Goal: Task Accomplishment & Management: Manage account settings

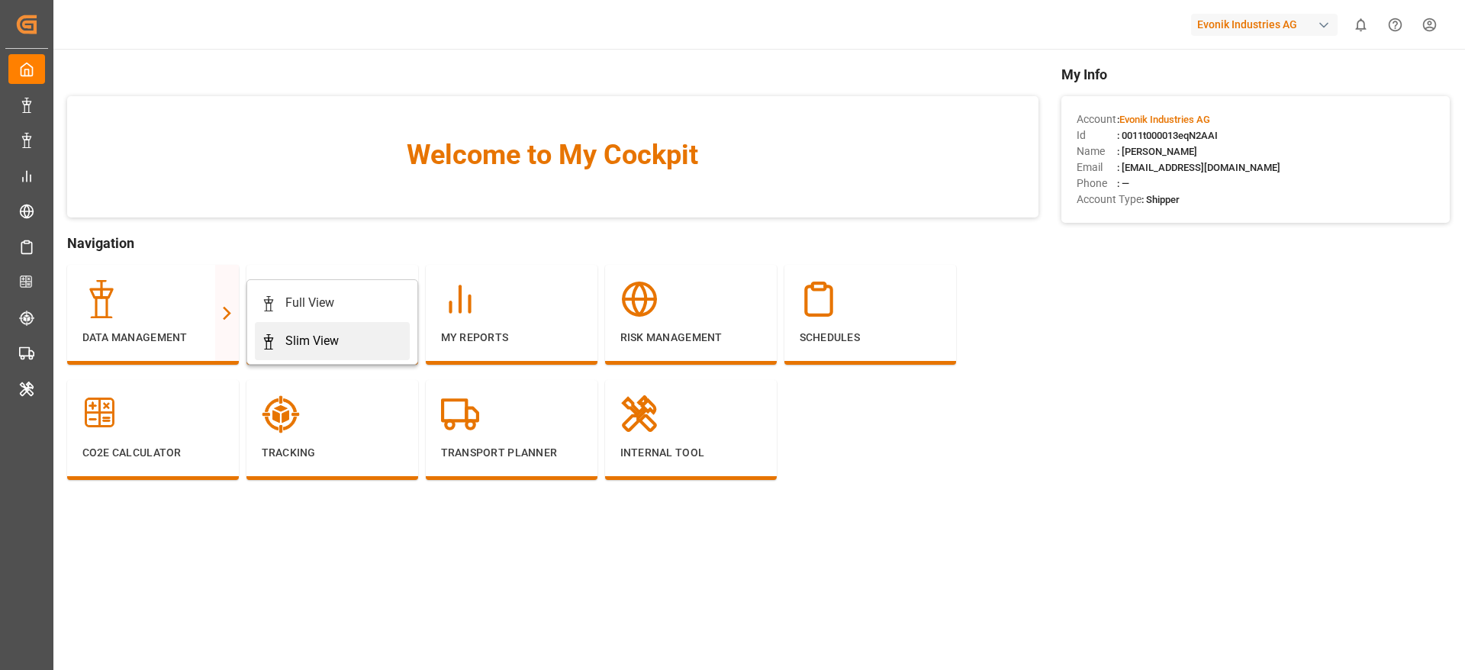
click at [307, 342] on div "Slim View" at bounding box center [311, 341] width 53 height 18
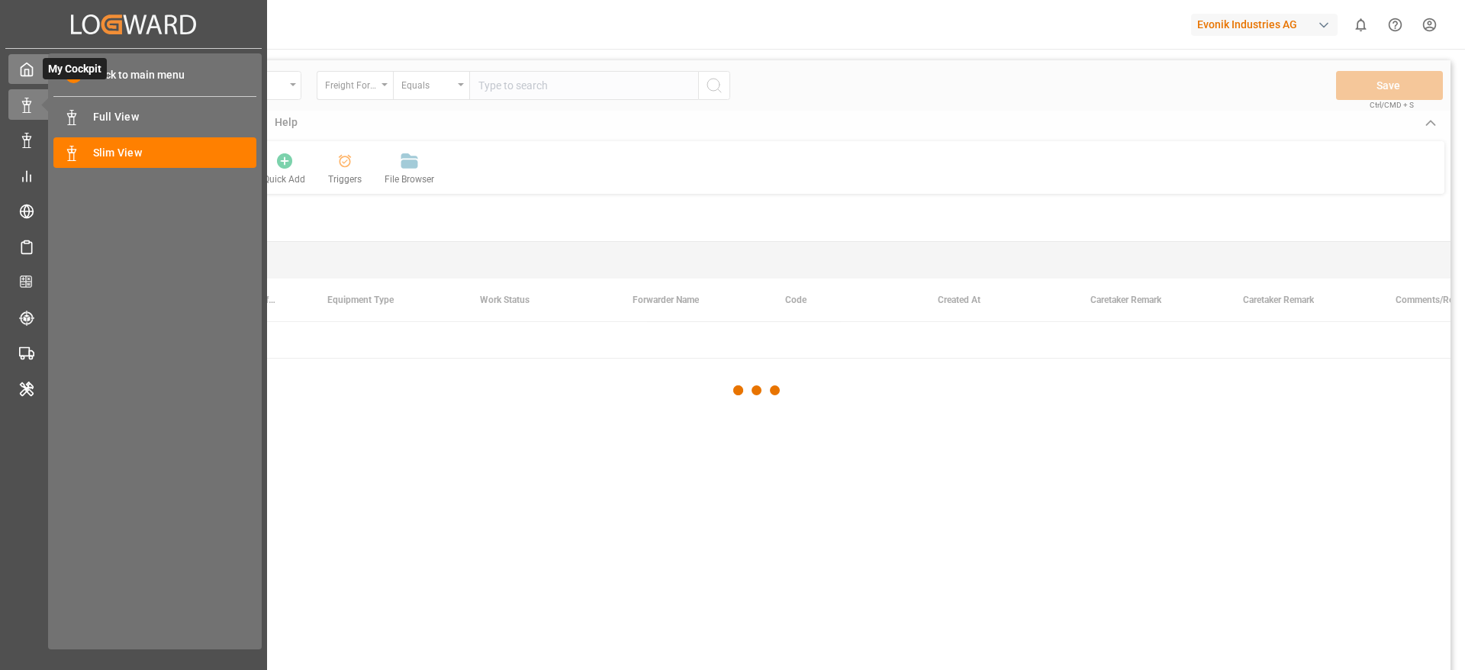
click at [27, 60] on div "My Cockpit My Cockpit" at bounding box center [133, 69] width 250 height 30
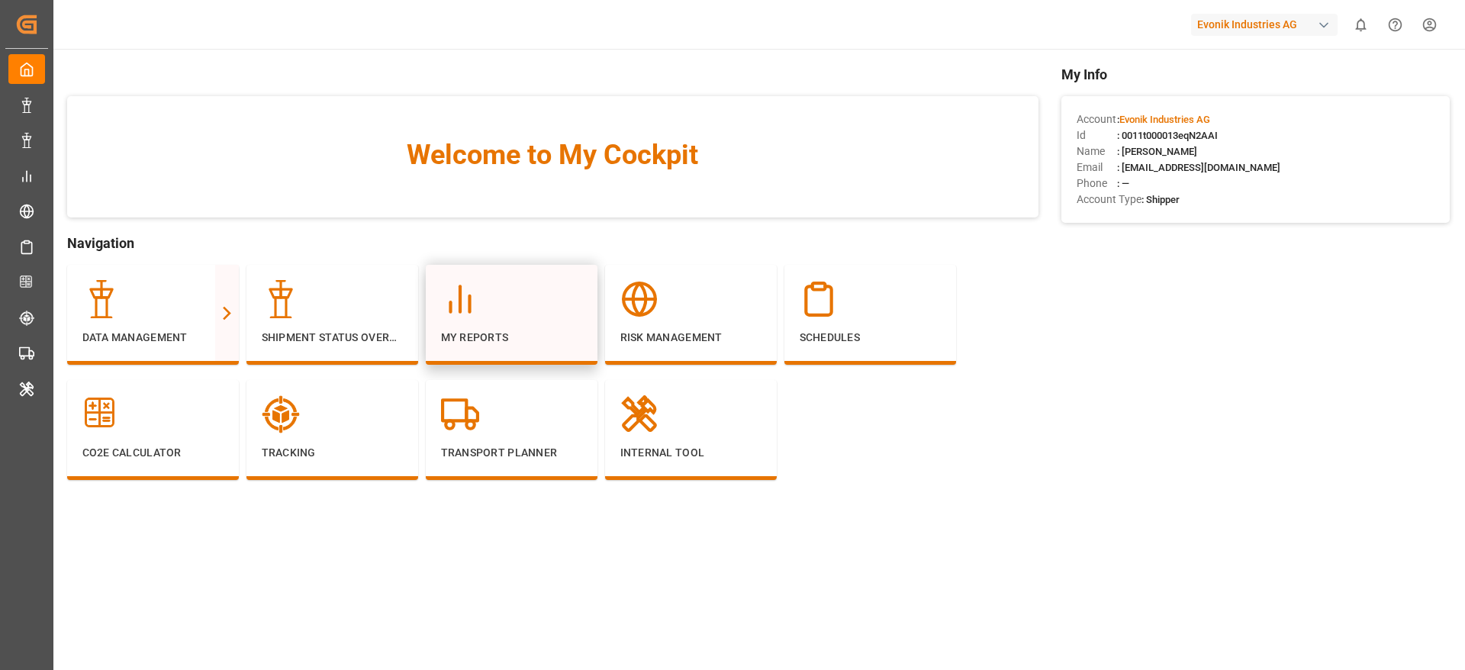
click at [426, 336] on div "My Reports" at bounding box center [512, 315] width 172 height 100
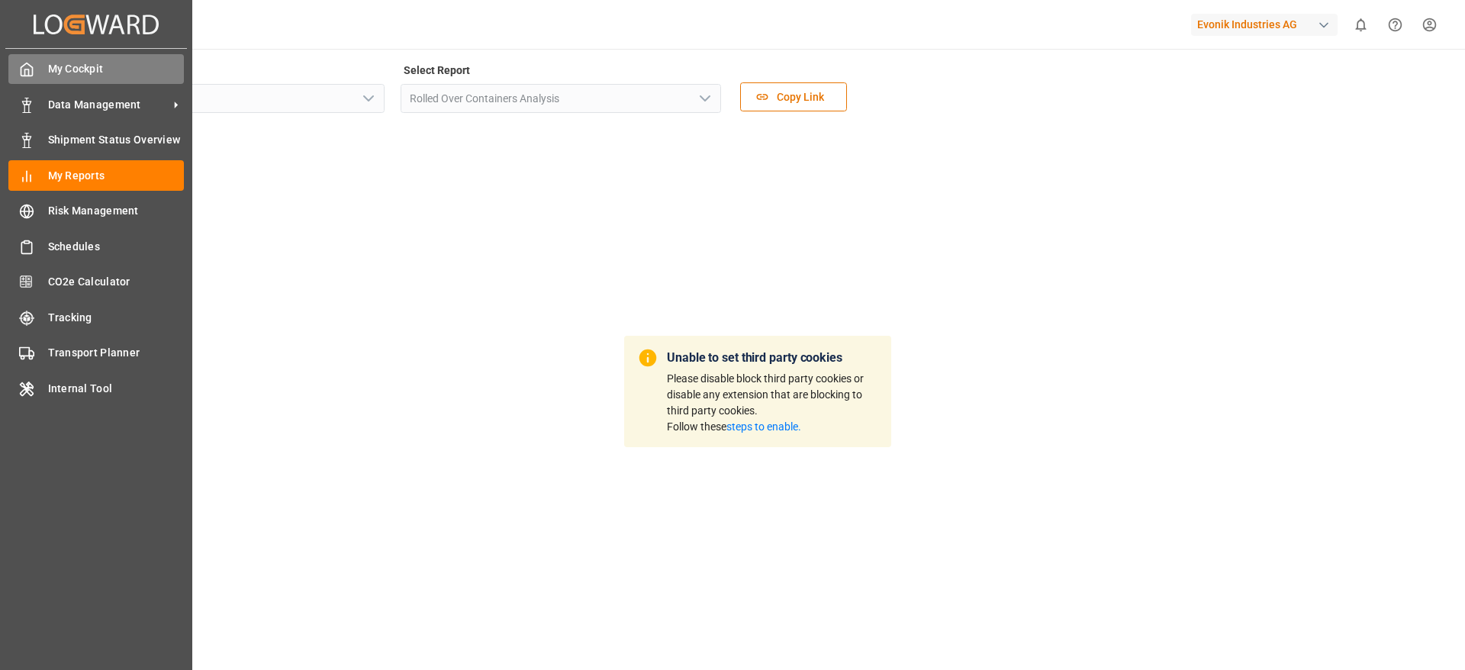
click at [17, 65] on div at bounding box center [21, 69] width 26 height 16
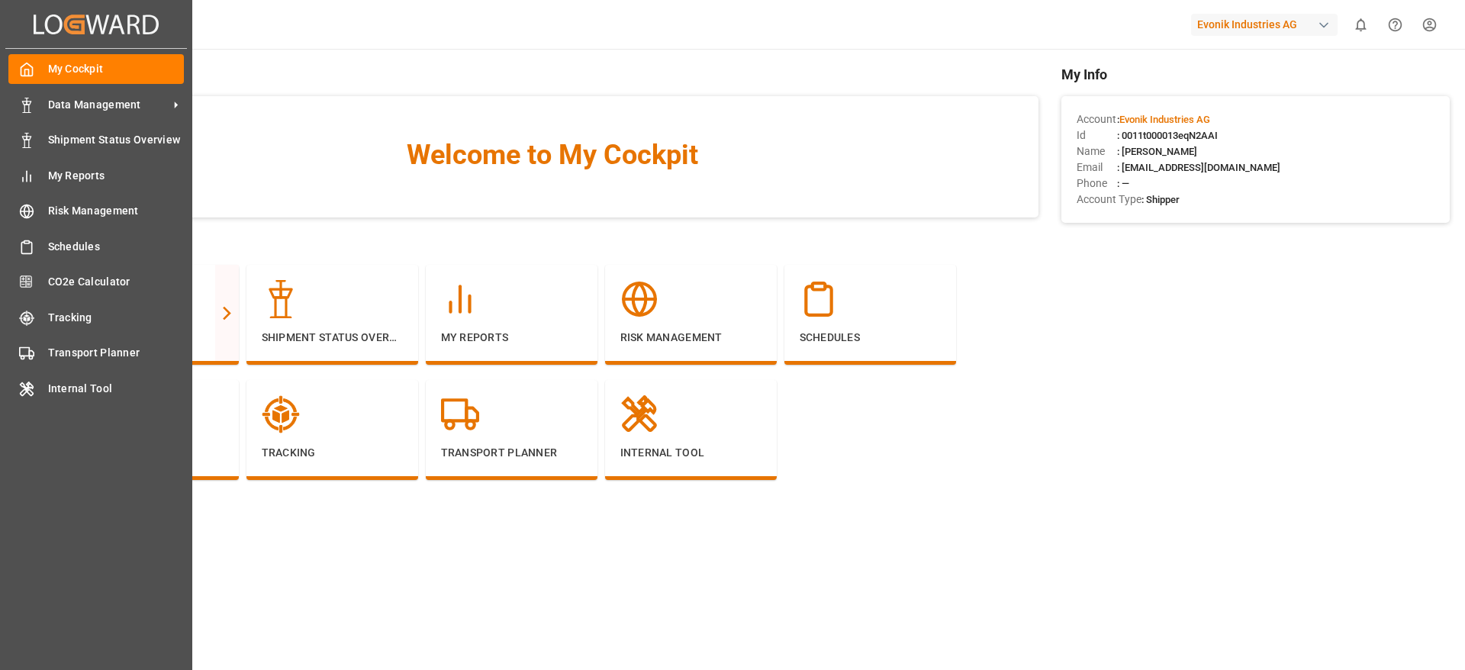
click at [17, 65] on div at bounding box center [21, 69] width 26 height 16
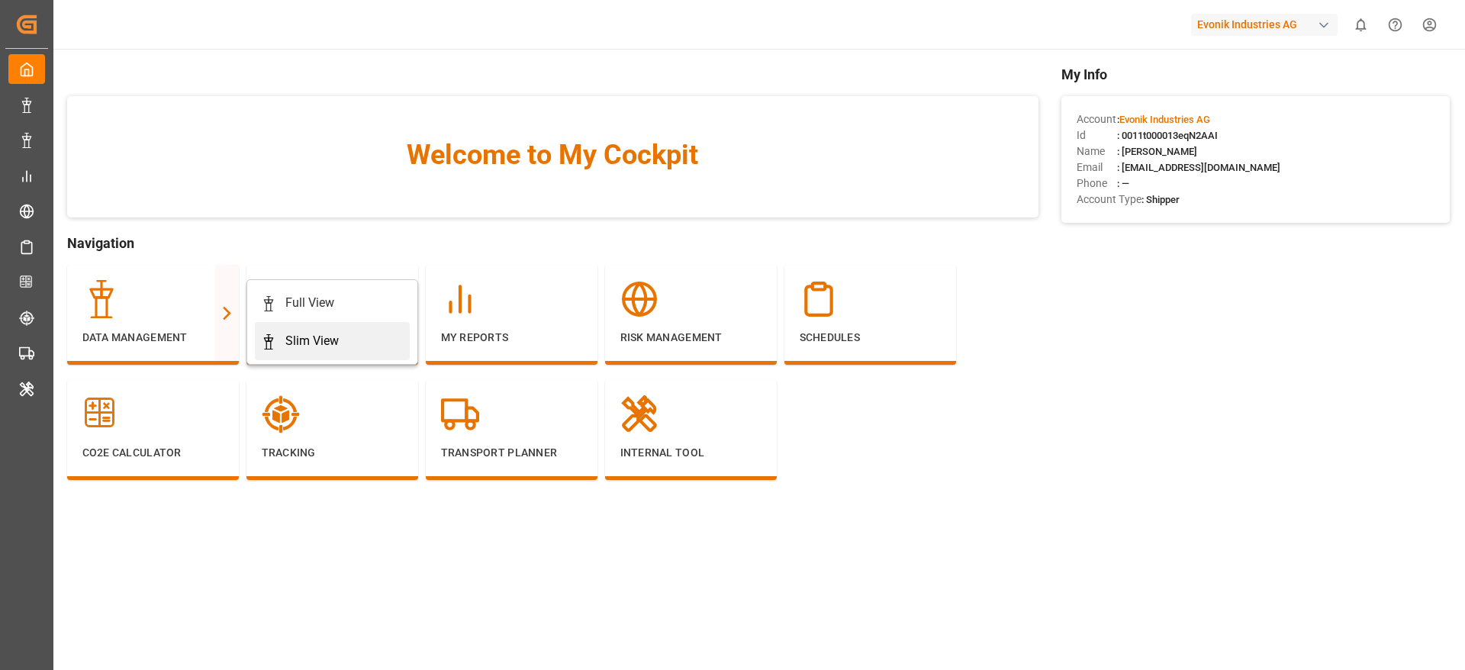
click at [291, 346] on div "Slim View" at bounding box center [311, 341] width 53 height 18
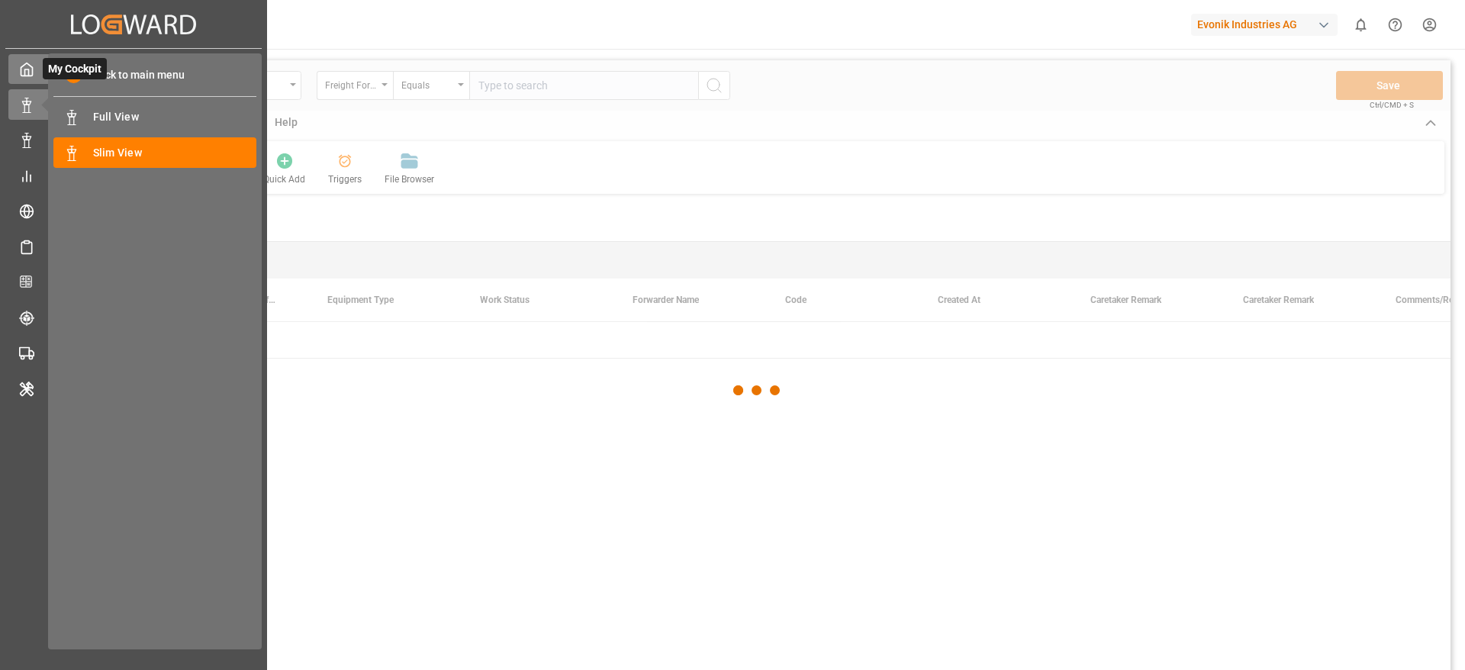
click at [22, 74] on icon at bounding box center [26, 69] width 15 height 15
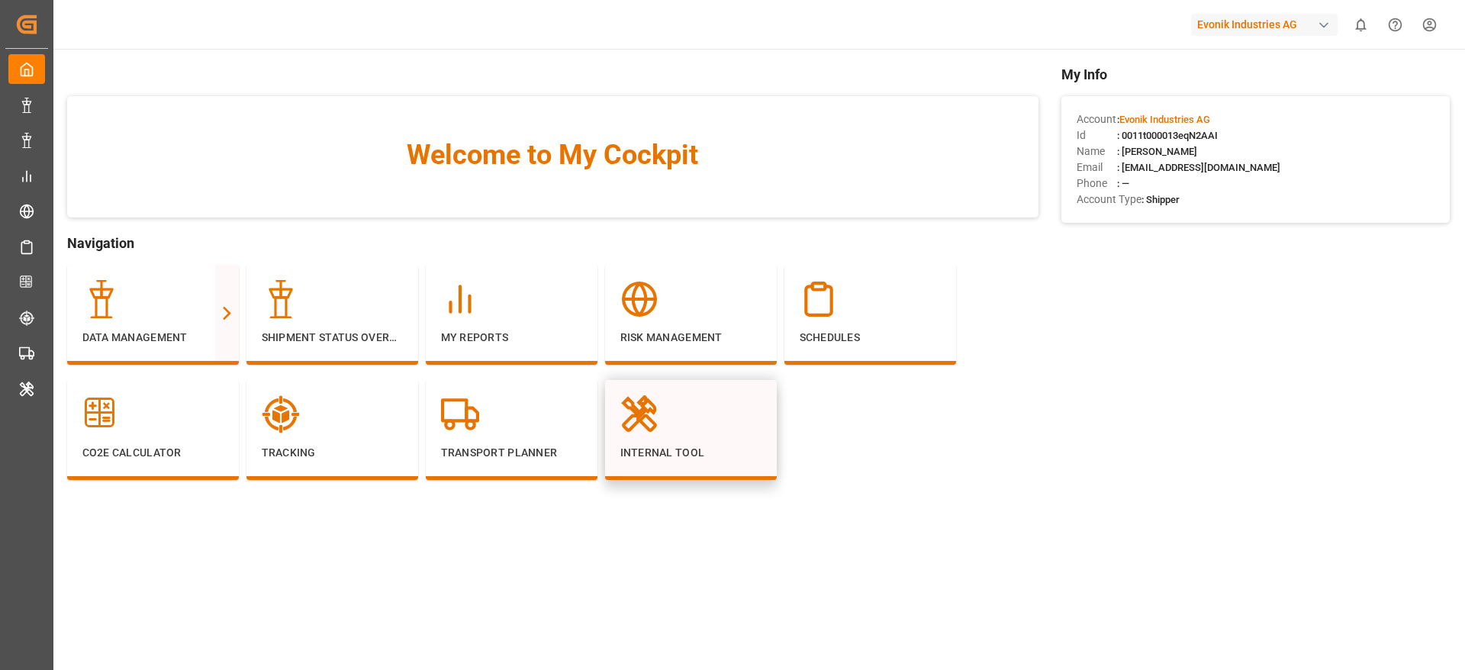
click at [734, 467] on div "Internal Tool" at bounding box center [691, 430] width 172 height 100
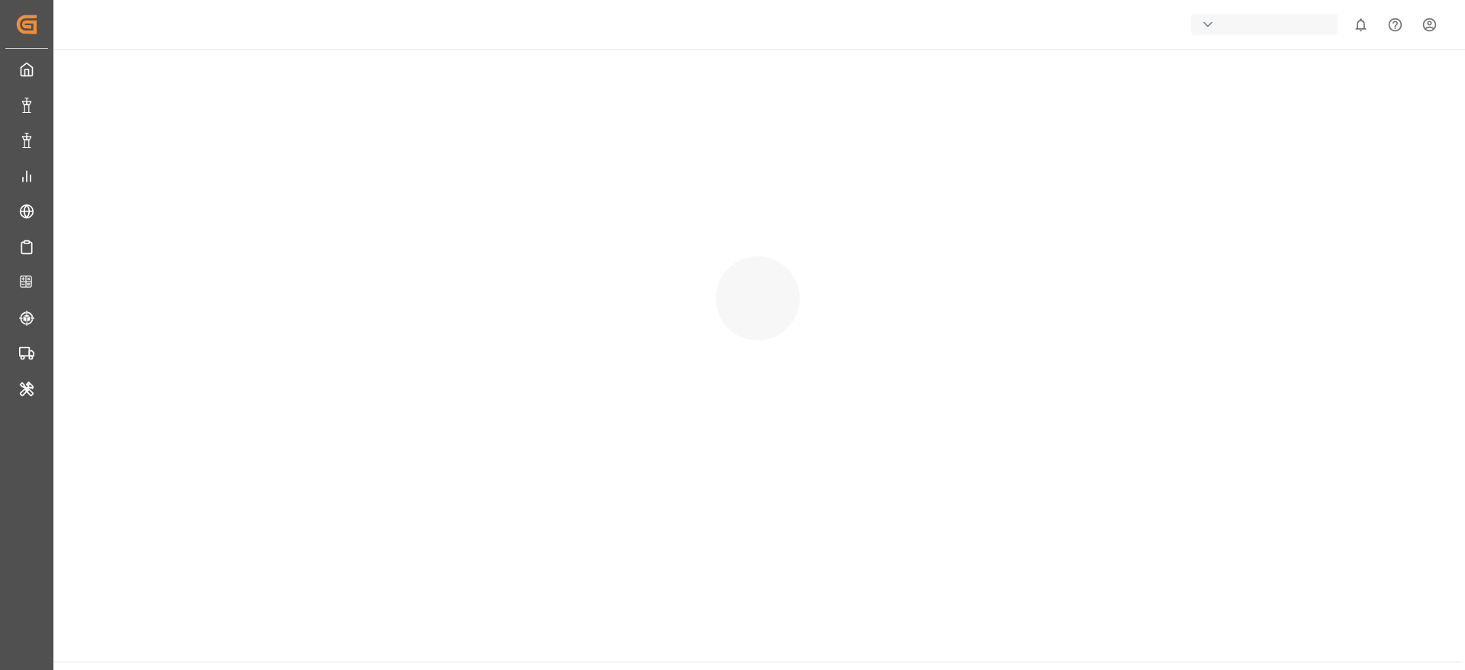
click at [734, 467] on div at bounding box center [757, 283] width 1409 height 469
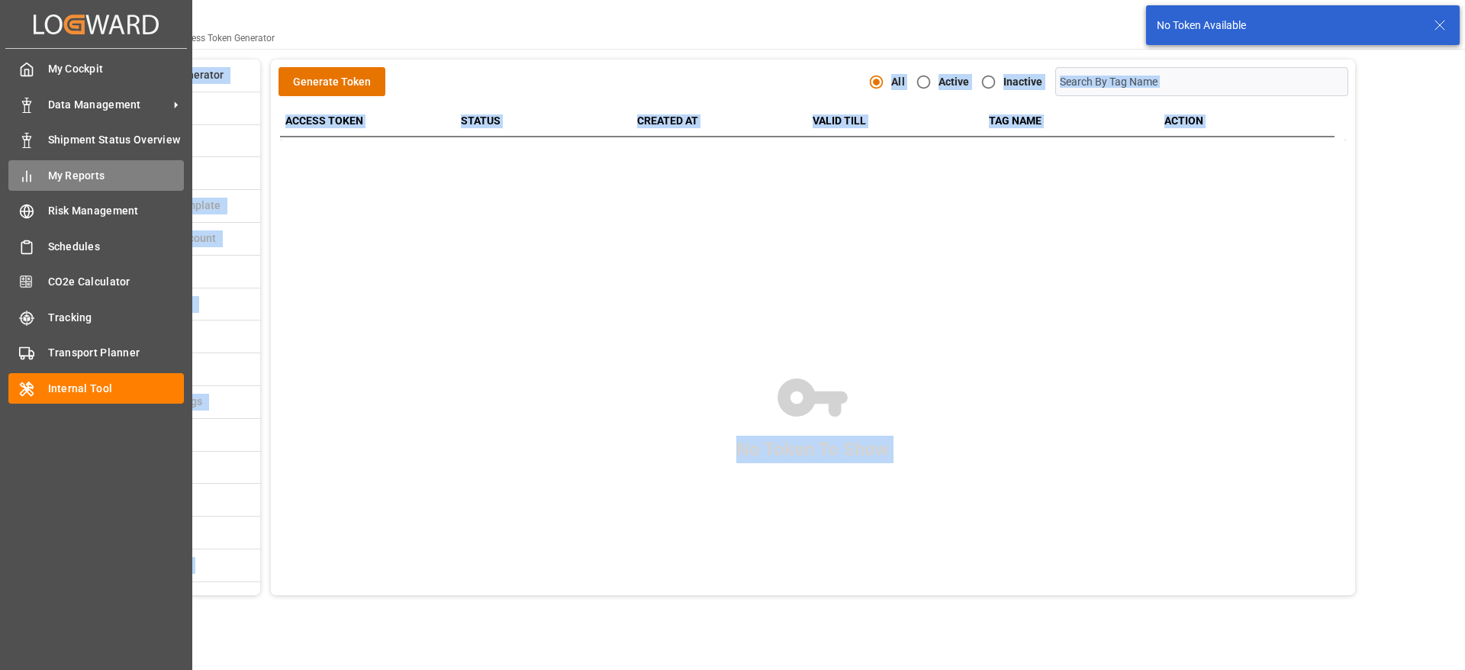
click at [85, 186] on div "My Reports My Reports" at bounding box center [95, 175] width 175 height 30
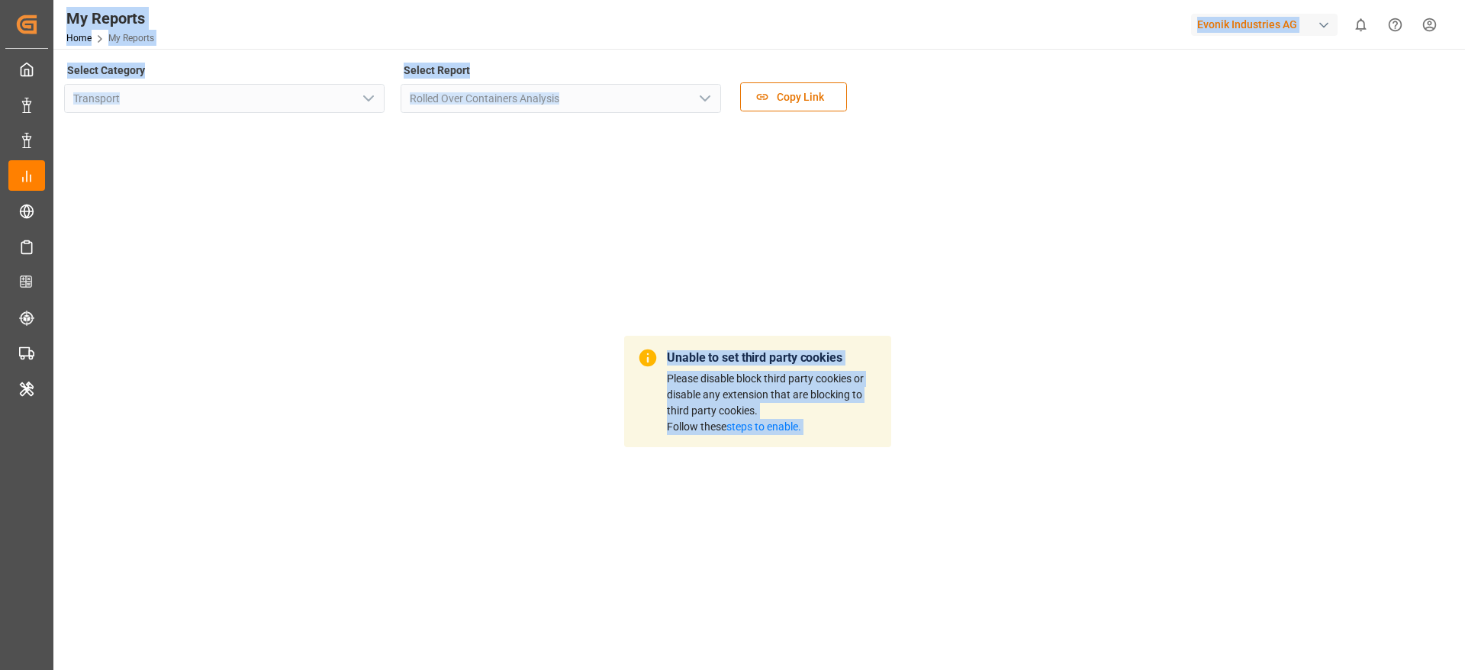
click at [382, 193] on div "Unable to set third party cookies Please disable block third party cookies or d…" at bounding box center [757, 392] width 1387 height 536
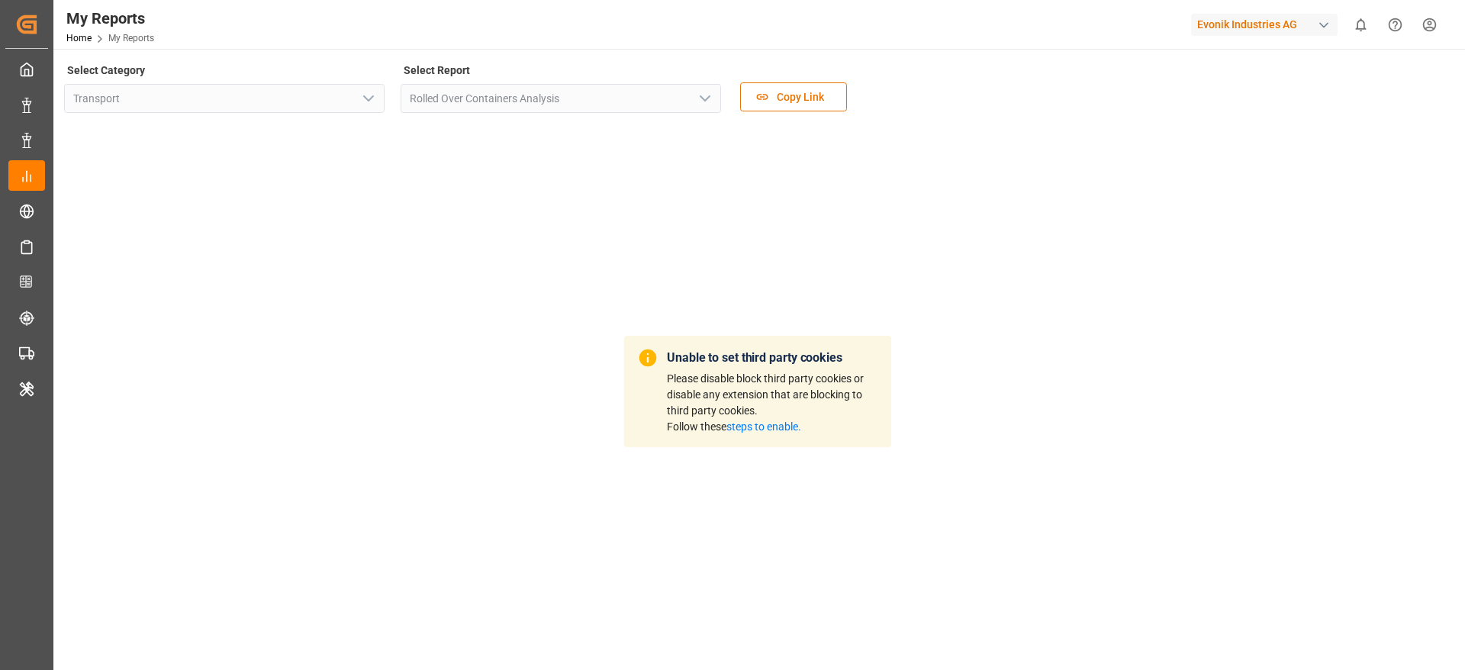
click at [397, 327] on div "Unable to set third party cookies Please disable block third party cookies or d…" at bounding box center [757, 392] width 1387 height 536
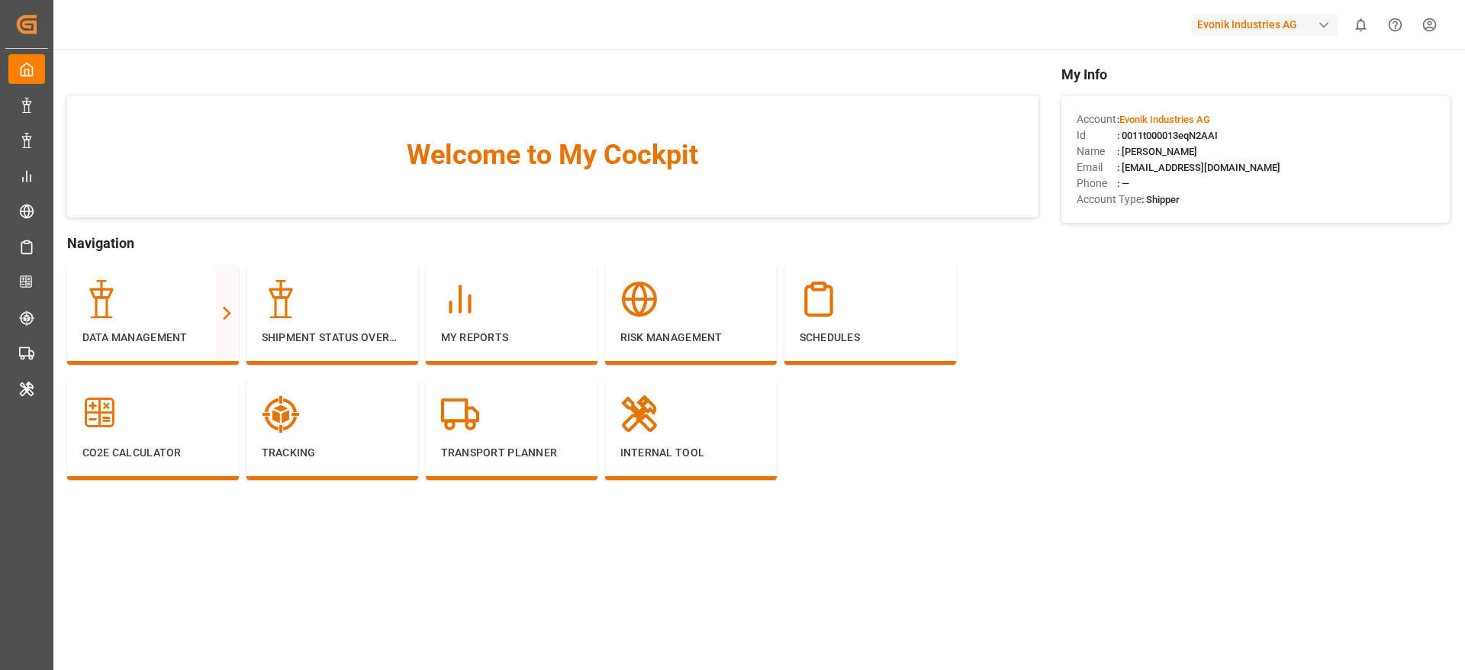
click at [1206, 31] on div "Evonik Industries AG" at bounding box center [1264, 25] width 146 height 22
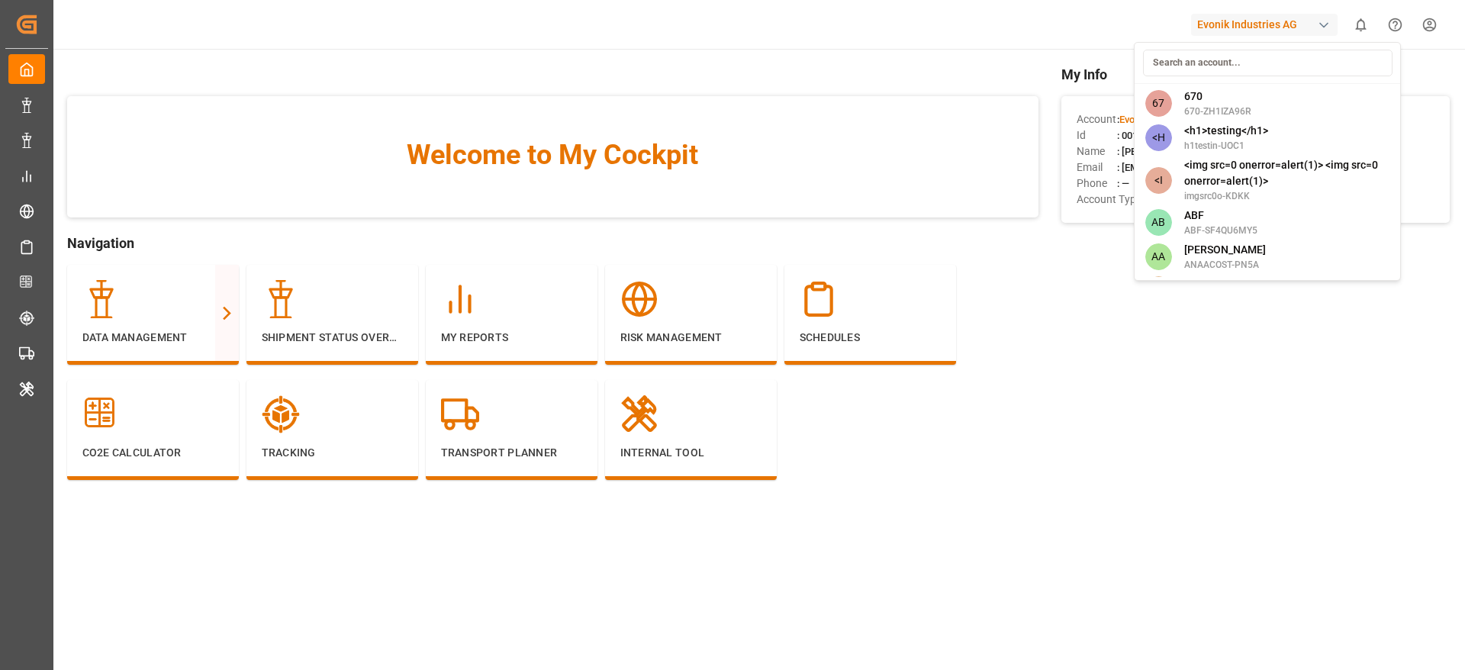
click at [1163, 68] on input at bounding box center [1268, 63] width 250 height 27
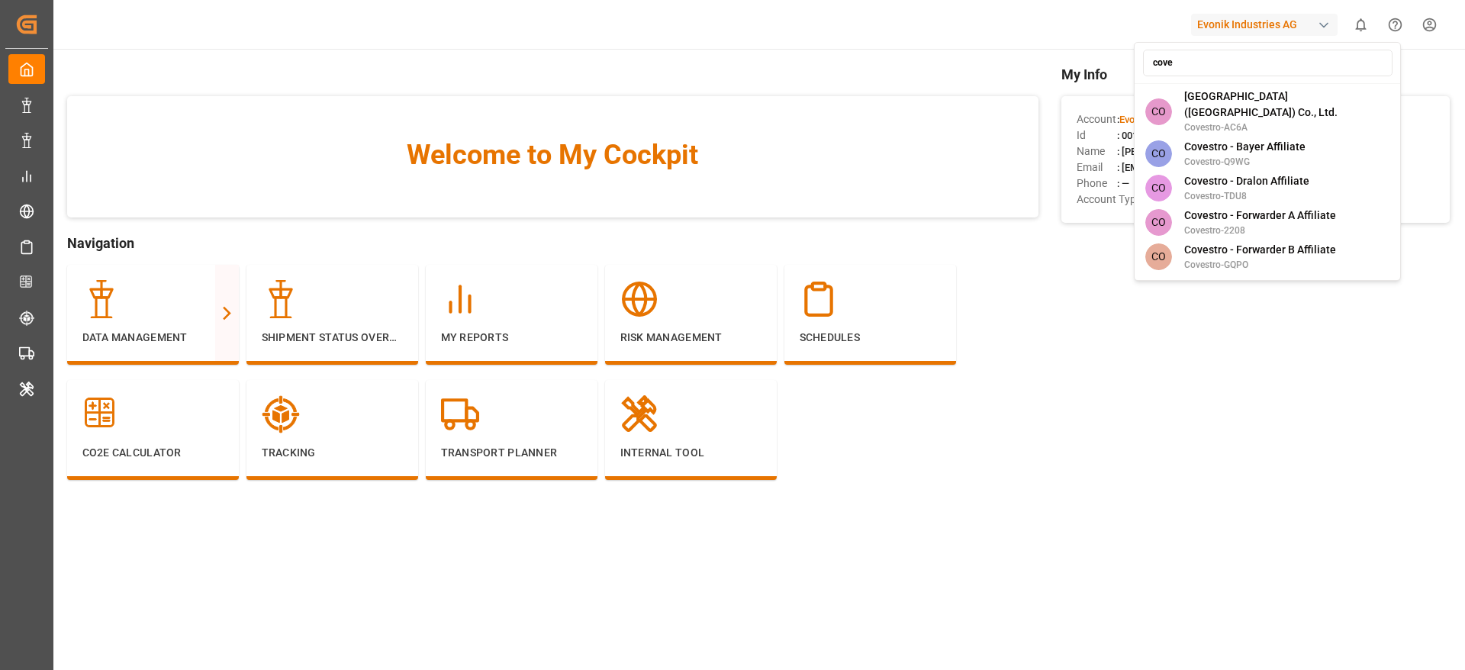
type input "coves"
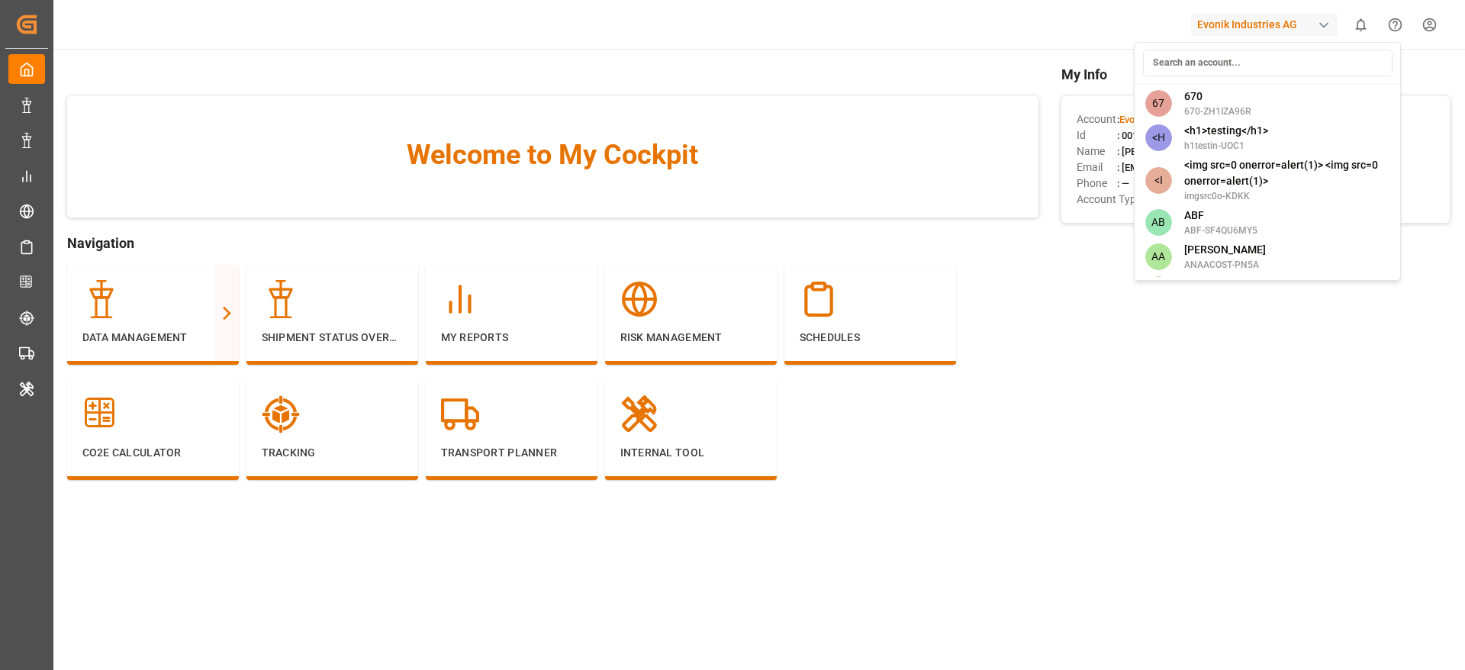
click at [658, 432] on html "Created by potrace 1.15, written by Peter Selinger 2001-2017 Created by potrace…" at bounding box center [732, 335] width 1465 height 670
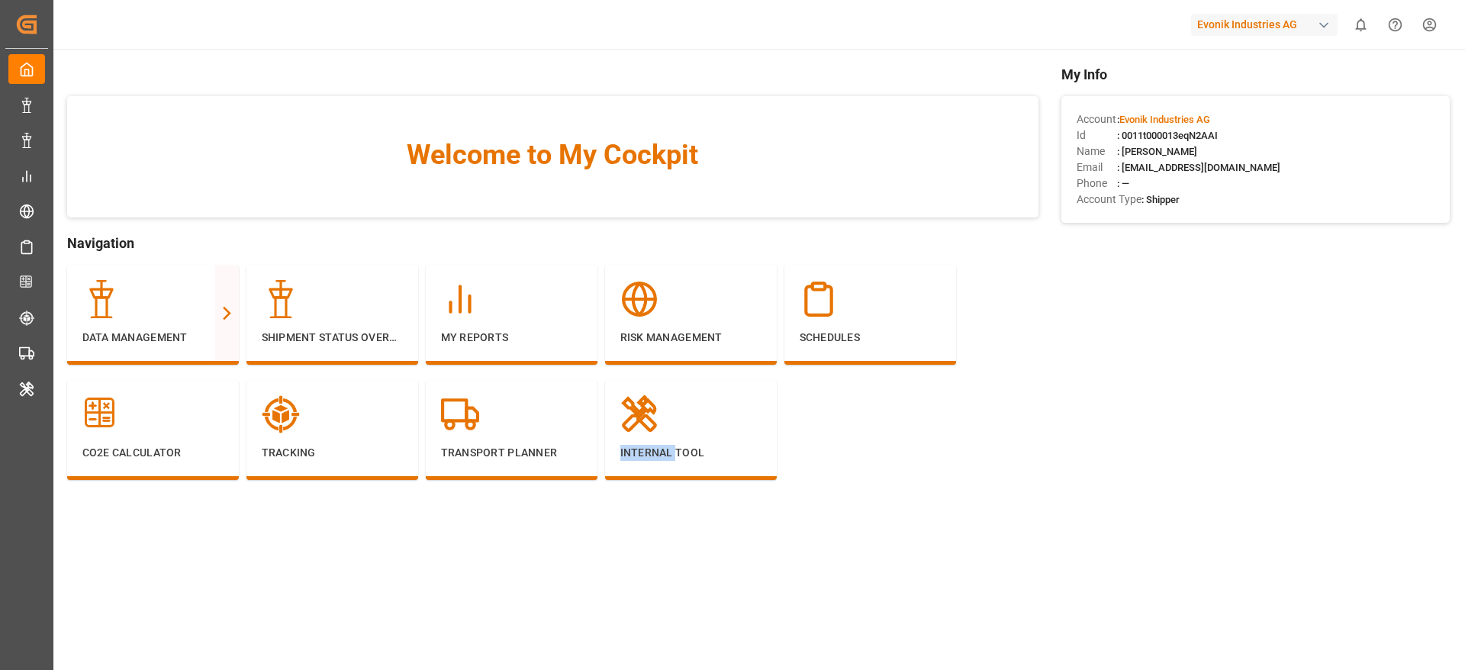
click at [658, 432] on icon at bounding box center [639, 414] width 38 height 38
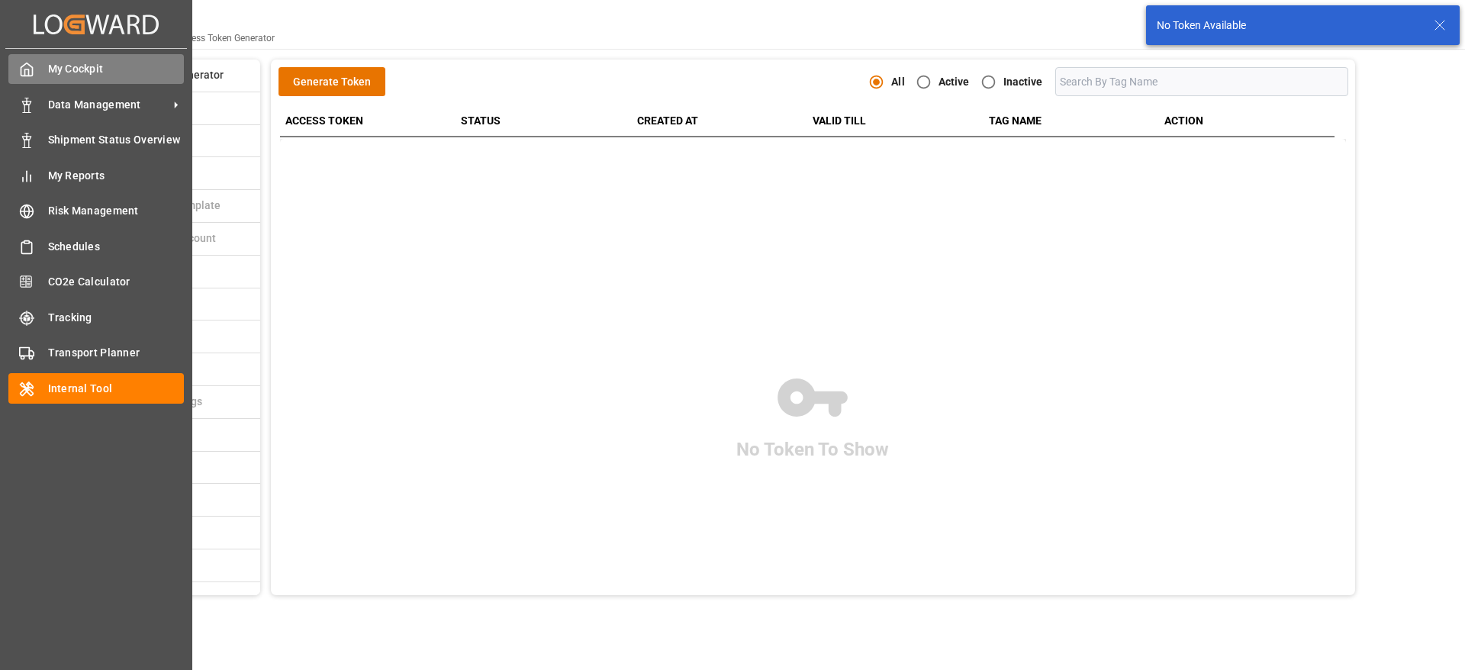
click at [76, 79] on div "My Cockpit My Cockpit" at bounding box center [95, 69] width 175 height 30
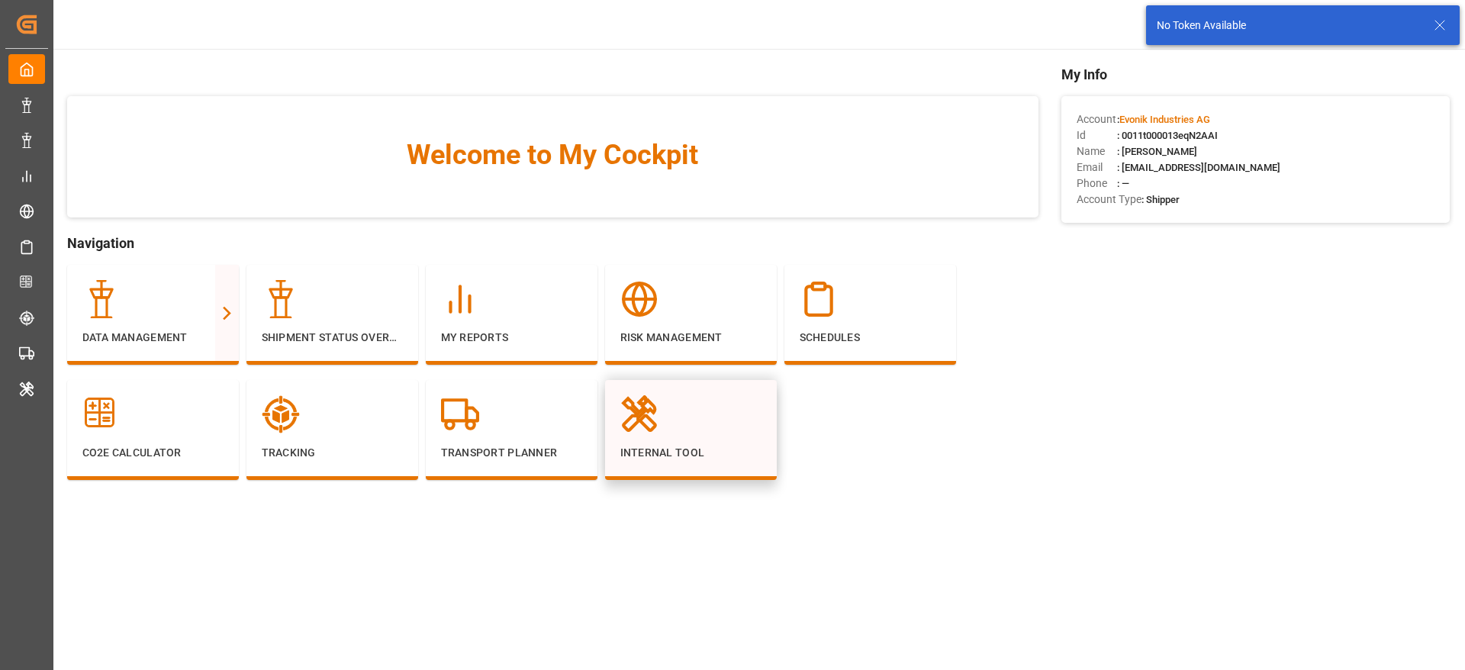
click at [627, 459] on p "Internal Tool" at bounding box center [690, 453] width 141 height 16
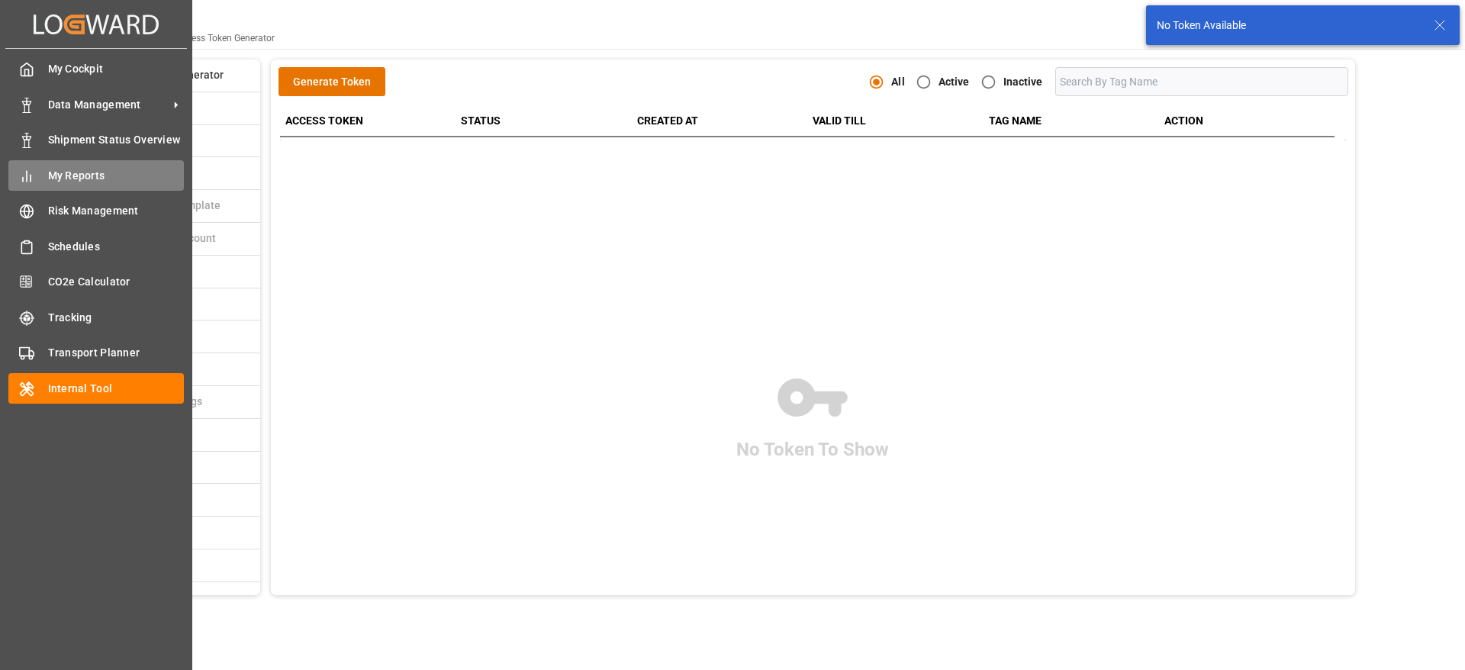
click at [75, 179] on span "My Reports" at bounding box center [116, 176] width 137 height 16
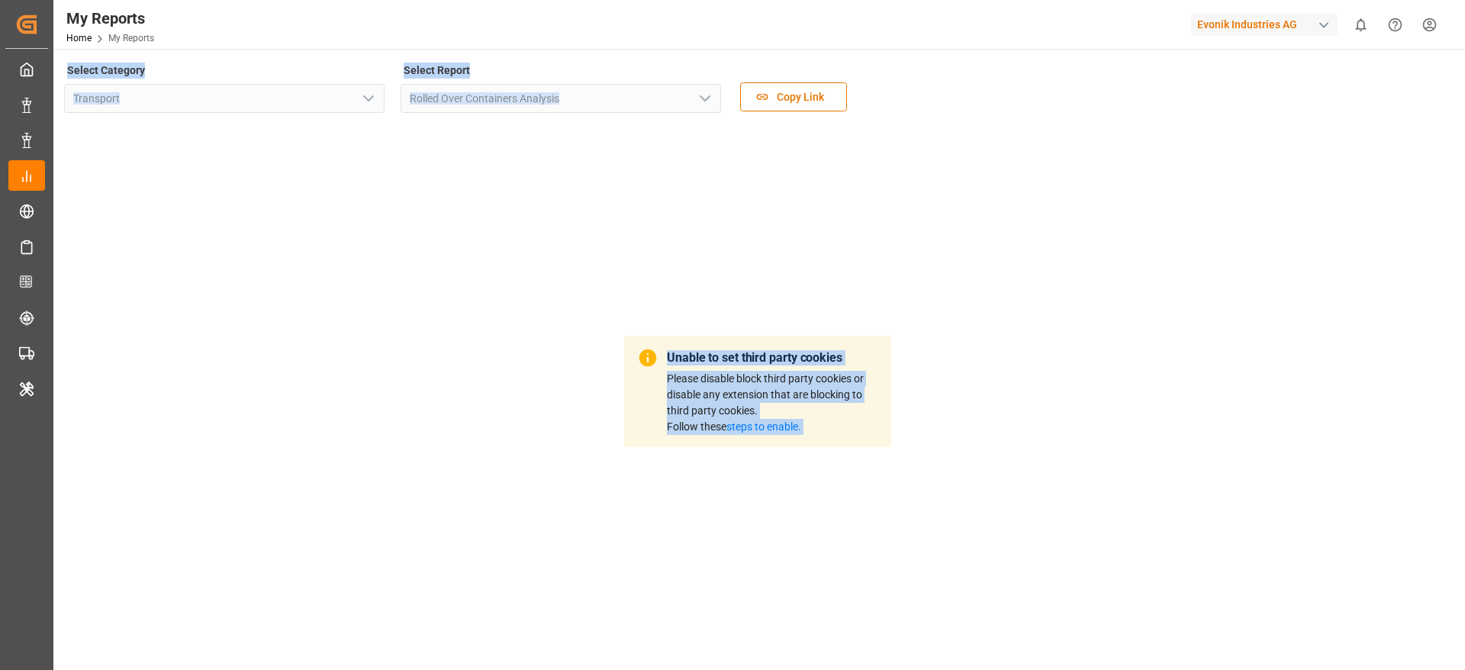
click at [492, 272] on div "Unable to set third party cookies Please disable block third party cookies or d…" at bounding box center [757, 392] width 1387 height 536
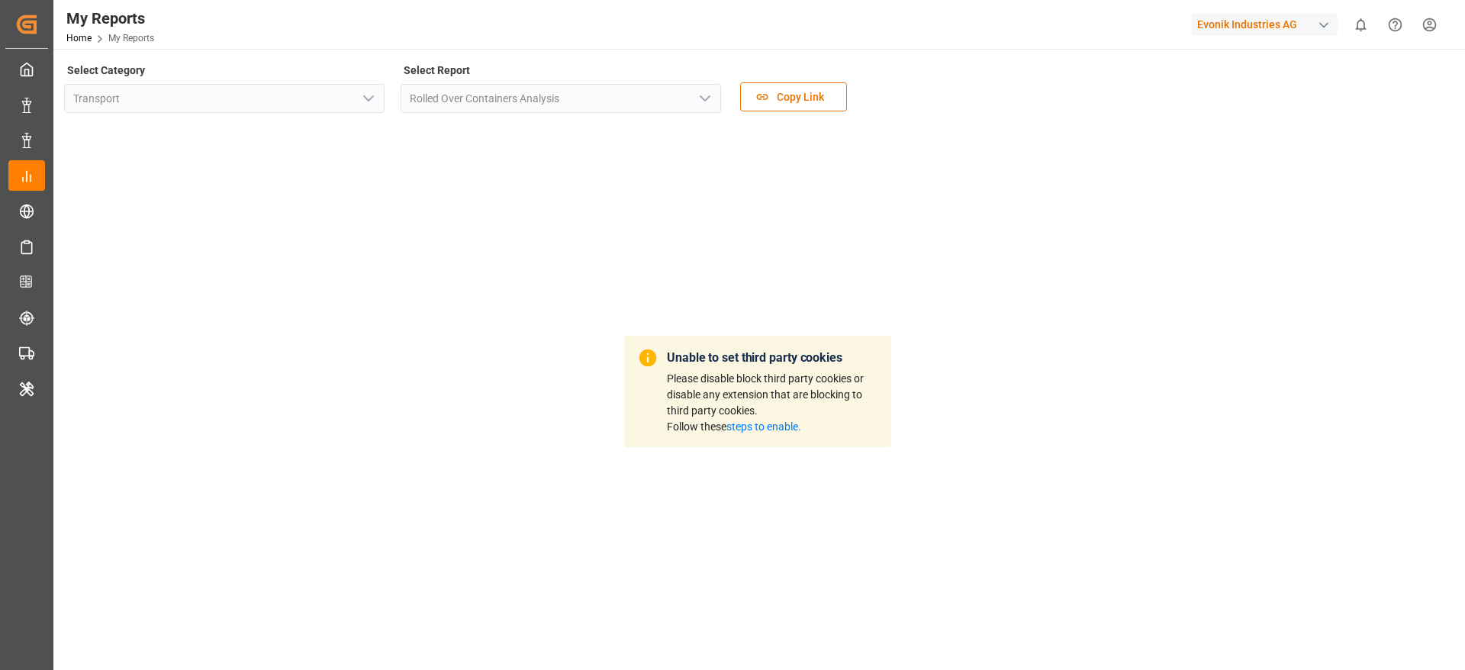
click at [755, 429] on link "steps to enable." at bounding box center [763, 426] width 75 height 12
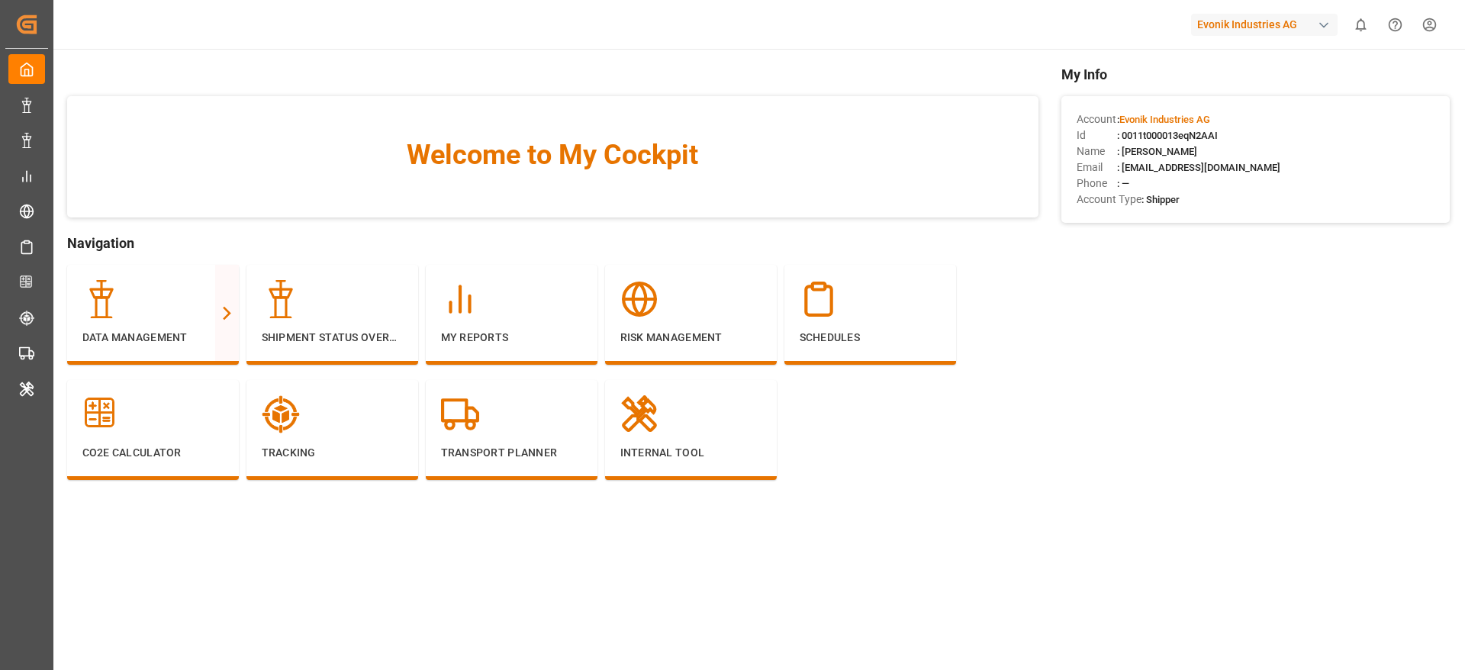
click at [1219, 34] on div "Evonik Industries AG" at bounding box center [1264, 25] width 146 height 22
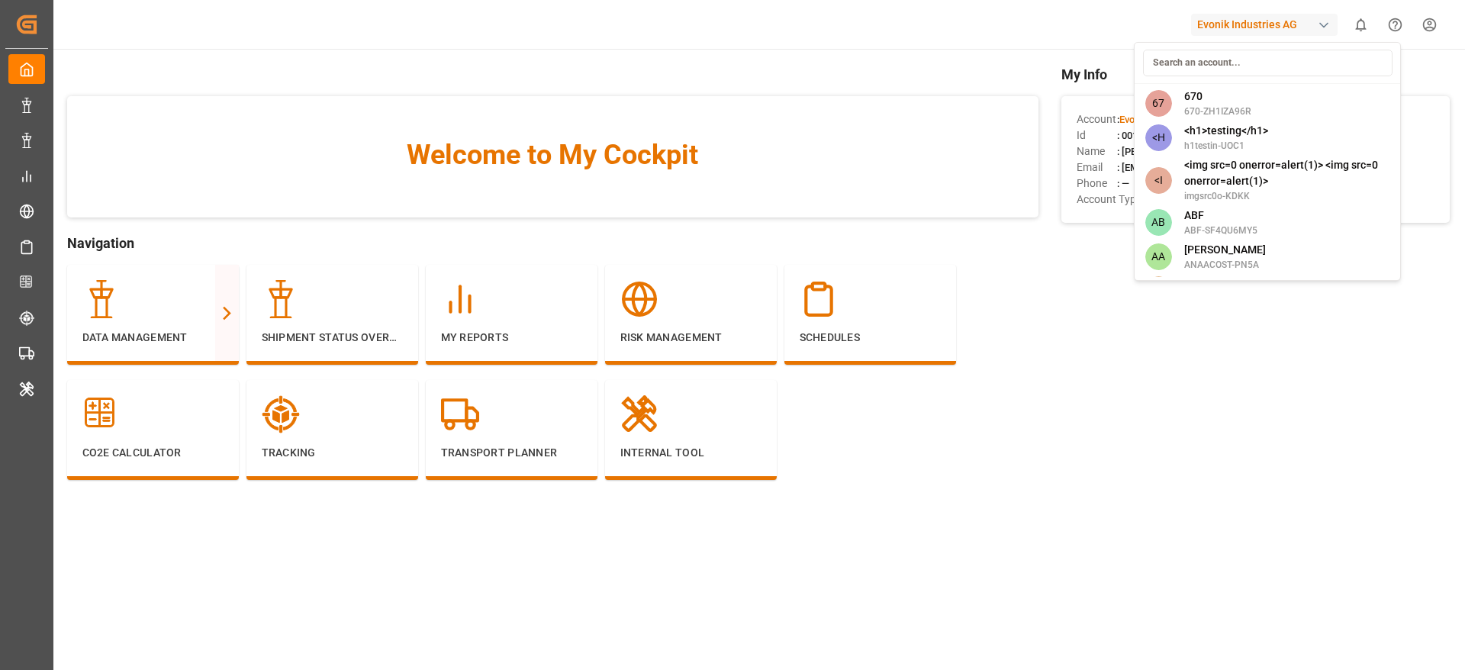
click at [1219, 66] on input at bounding box center [1268, 63] width 250 height 27
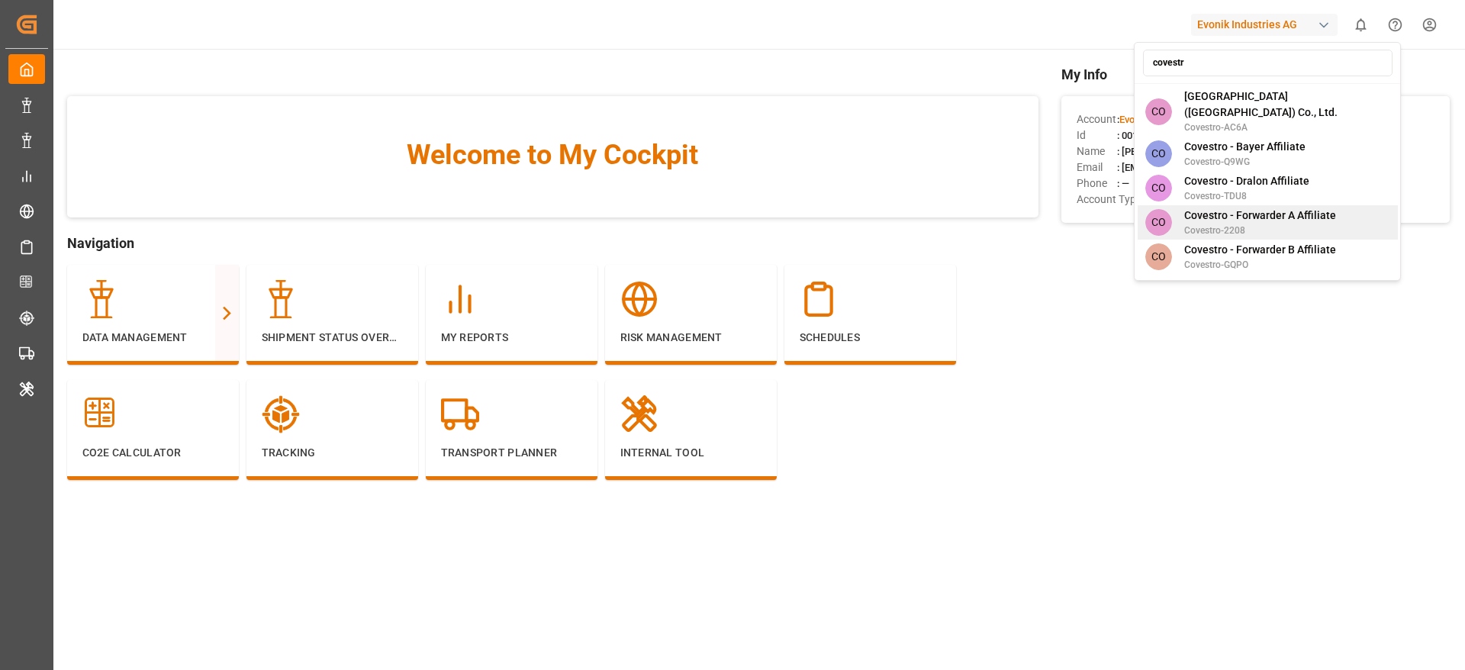
scroll to position [221, 0]
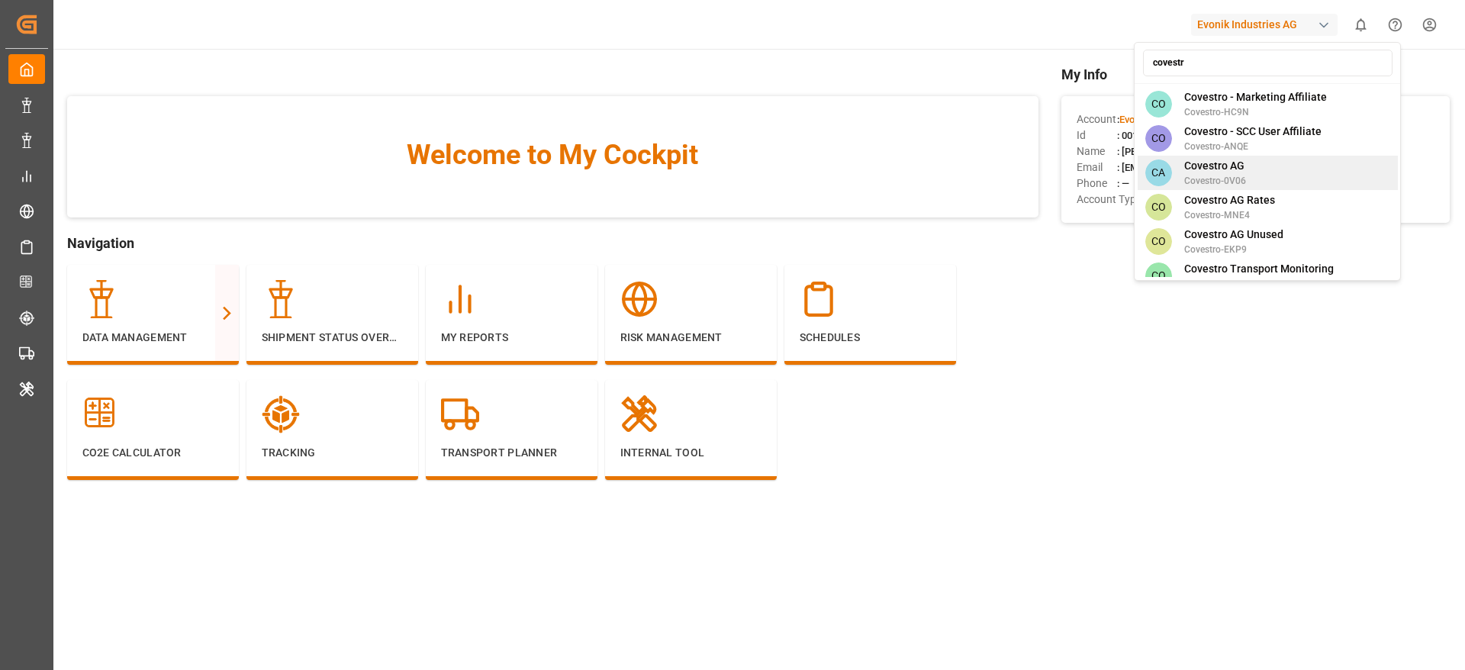
type input "covestr"
click at [1233, 158] on span "Covestro AG" at bounding box center [1215, 166] width 62 height 16
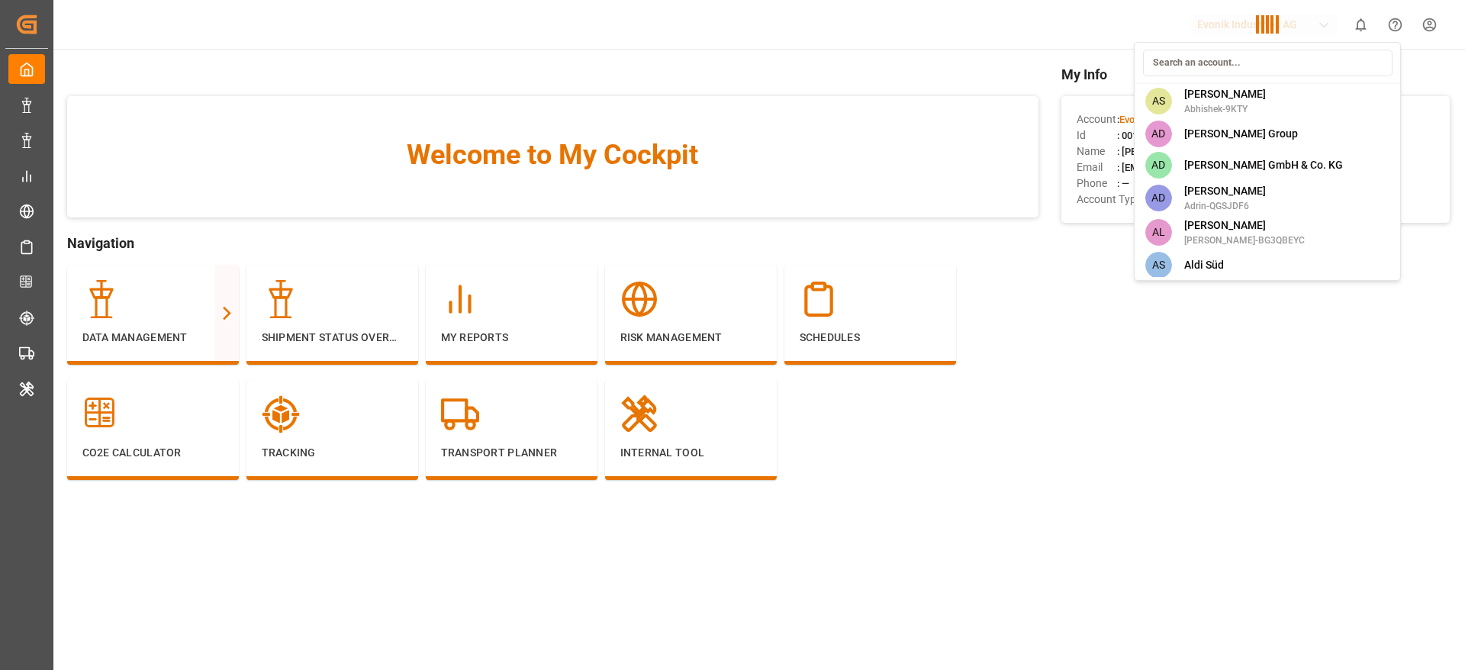
scroll to position [2455, 0]
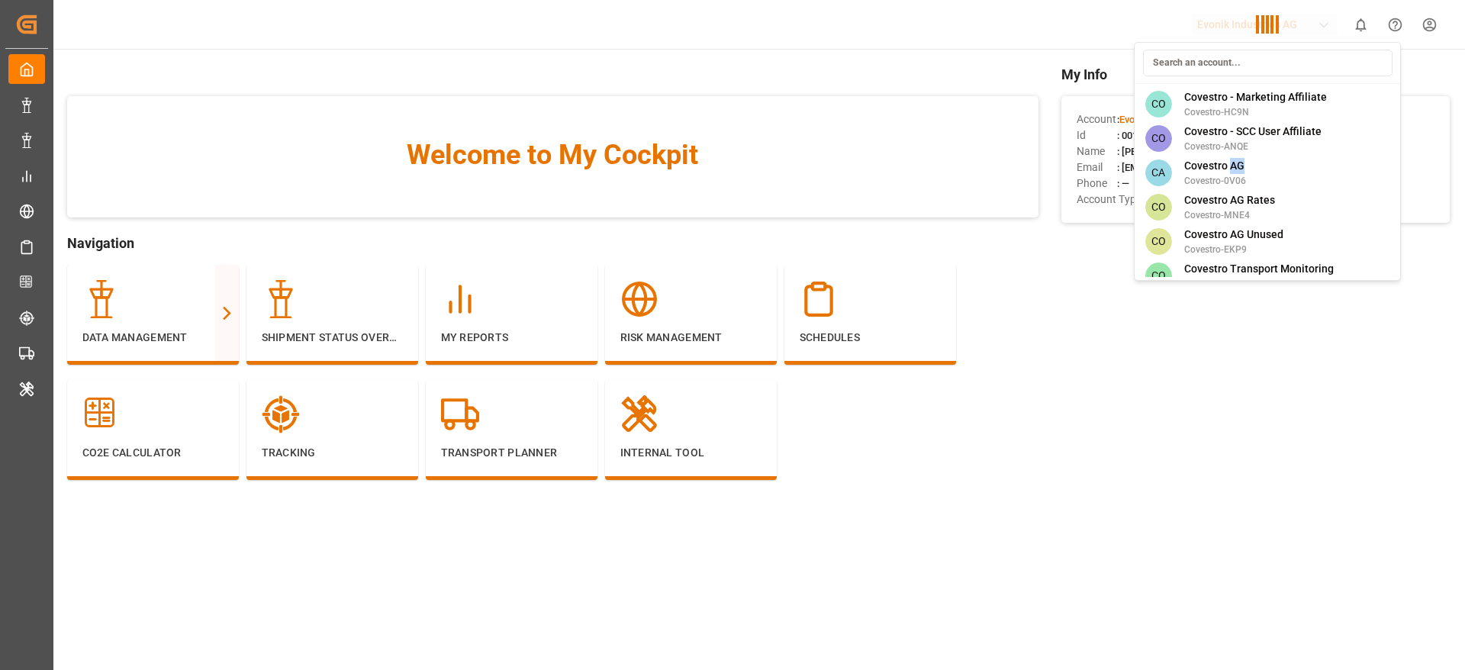
click at [1233, 145] on div "67 670 670-ZH1IZA96R <H <h1>testing</h1> h1testin-UOC1 <I <img src=0 onerror=al…" at bounding box center [1267, 161] width 267 height 239
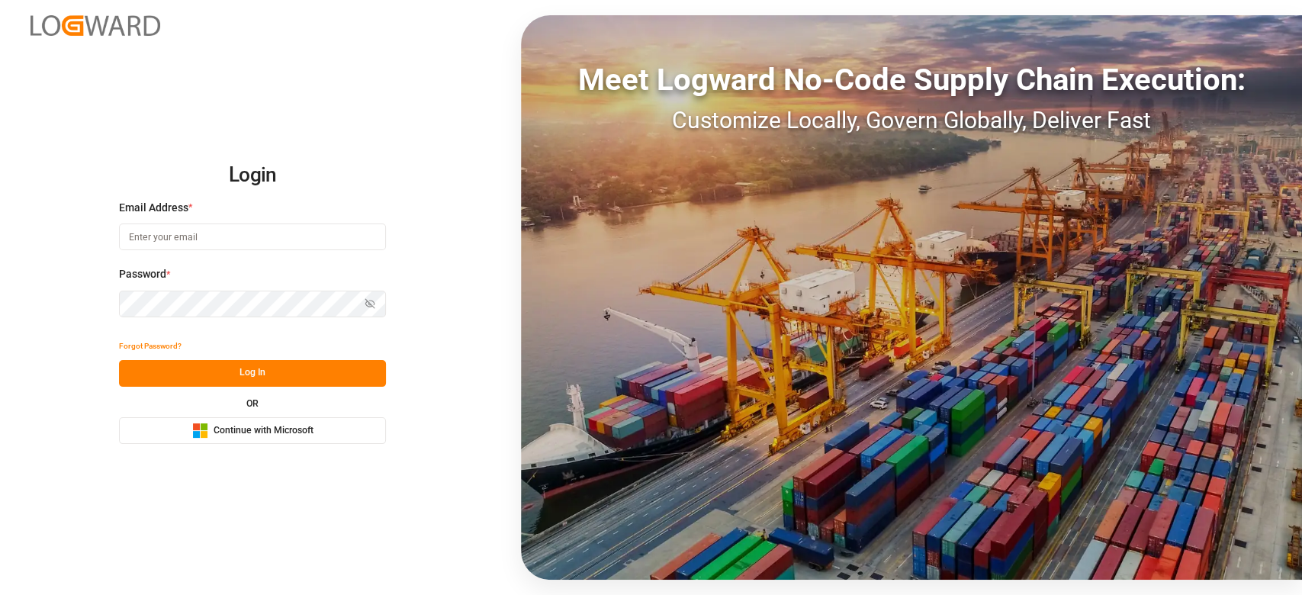
click at [375, 428] on button "Microsoft Logo Continue with Microsoft" at bounding box center [252, 430] width 267 height 27
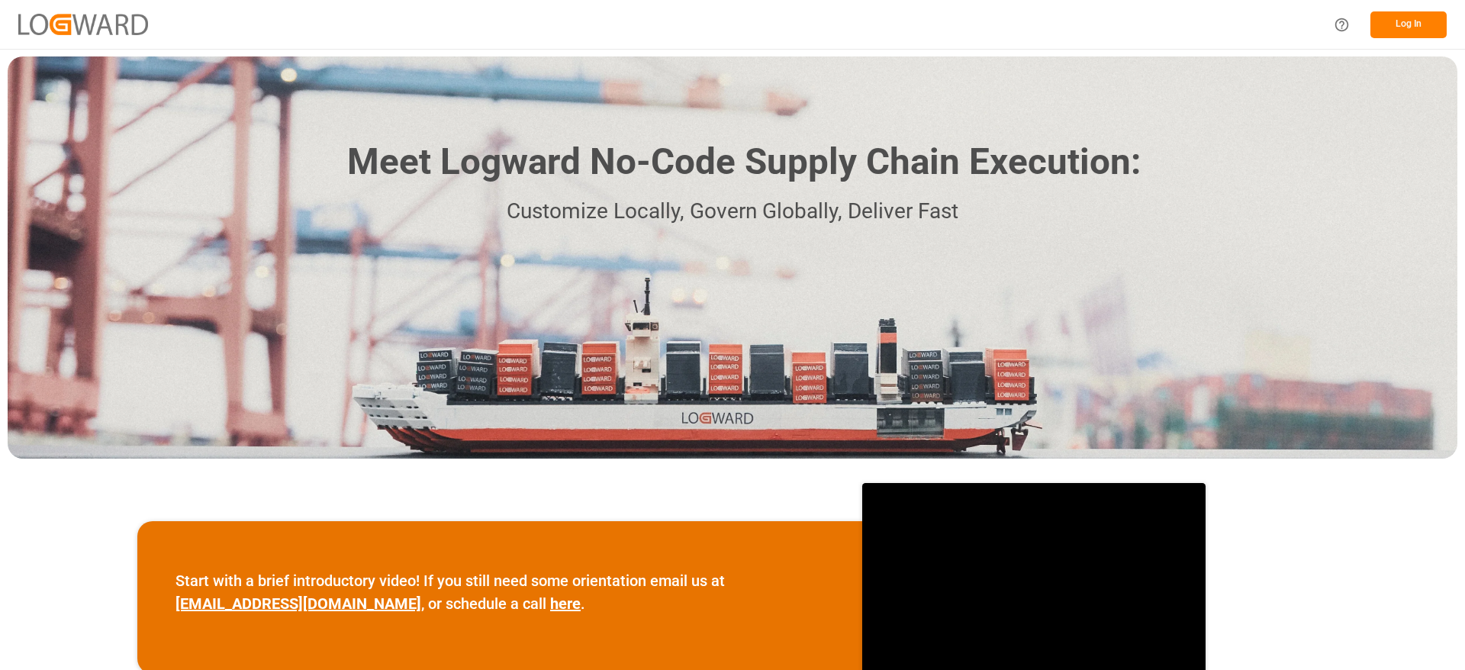
click at [1412, 34] on button "Log In" at bounding box center [1408, 24] width 76 height 27
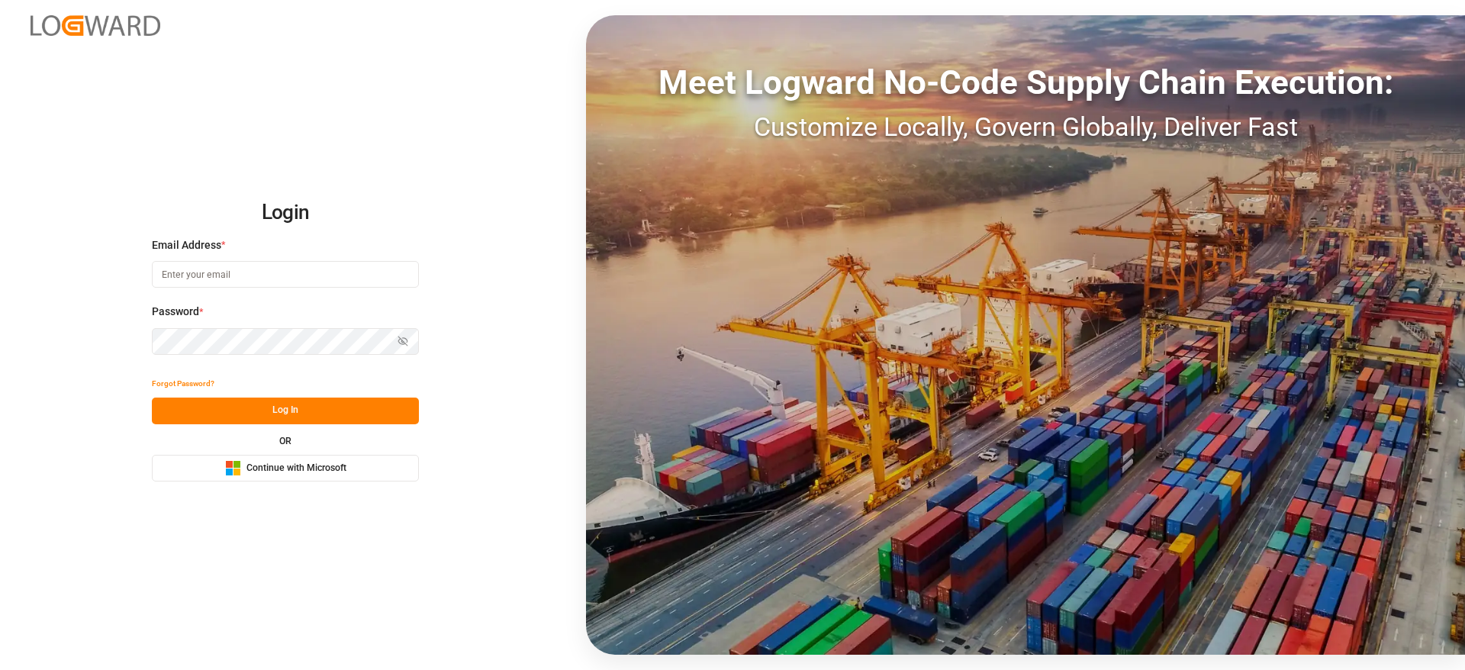
click at [333, 470] on span "Continue with Microsoft" at bounding box center [296, 469] width 100 height 14
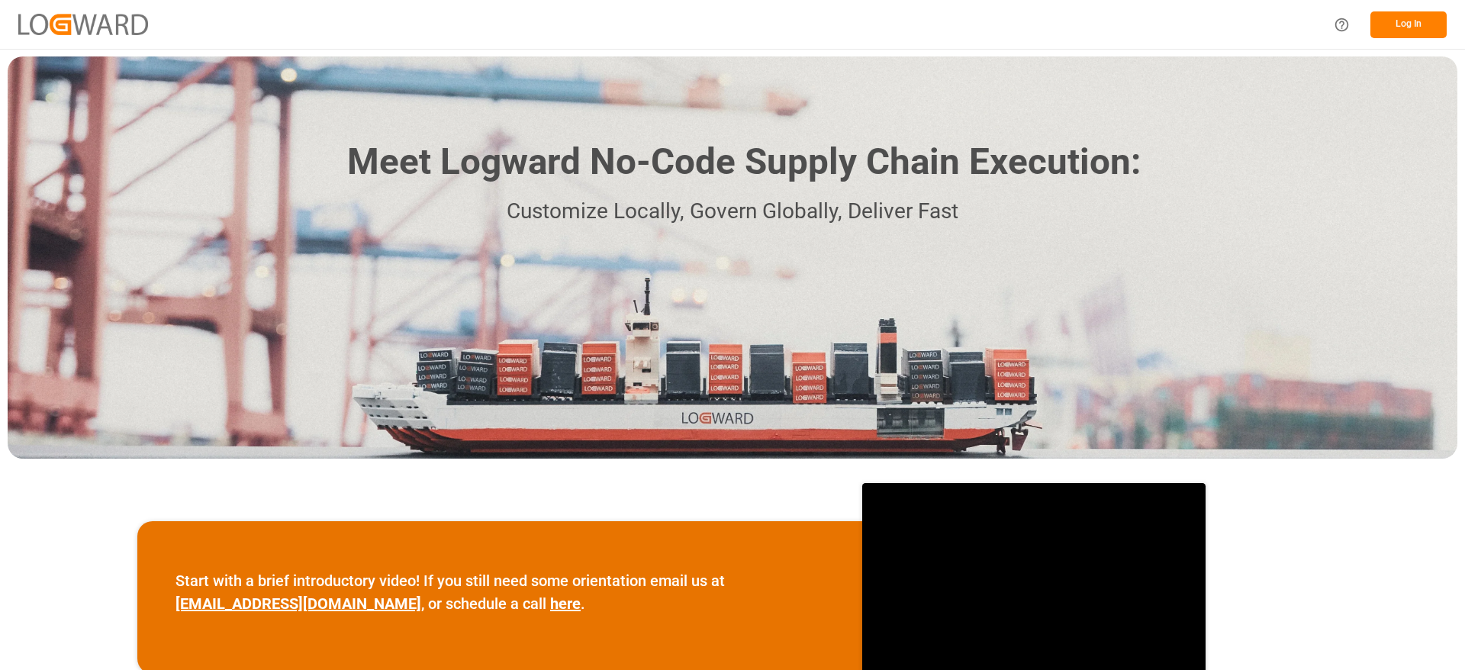
click at [1434, 18] on button "Log In" at bounding box center [1408, 24] width 76 height 27
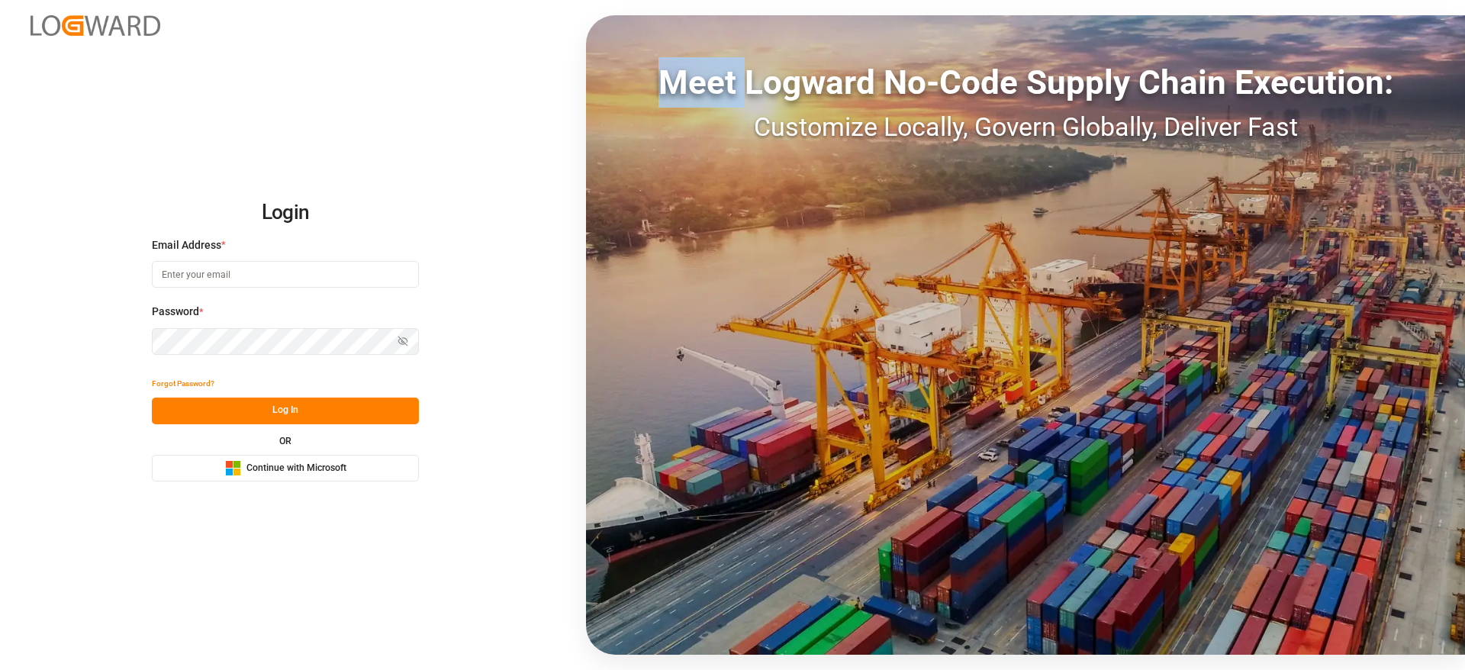
click at [1434, 18] on div "Meet Logward No-Code Supply Chain Execution: Customize Locally, Govern Globally…" at bounding box center [1025, 334] width 879 height 639
click at [397, 461] on button "Microsoft Logo Continue with Microsoft" at bounding box center [285, 468] width 267 height 27
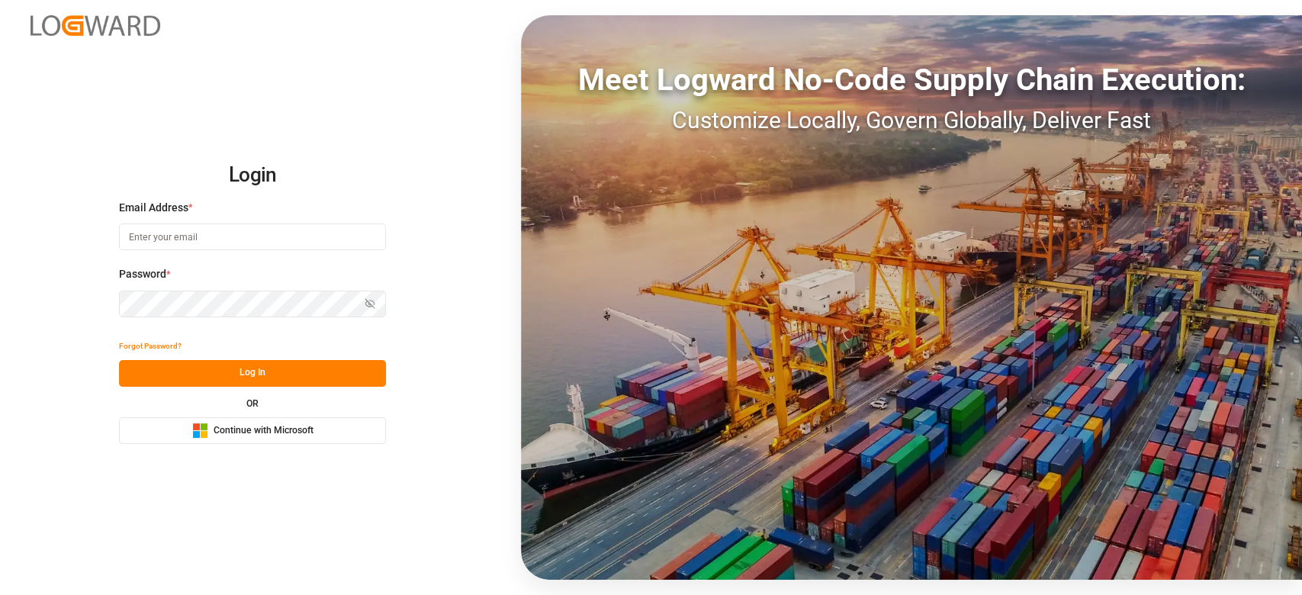
click at [284, 428] on span "Continue with Microsoft" at bounding box center [264, 431] width 100 height 14
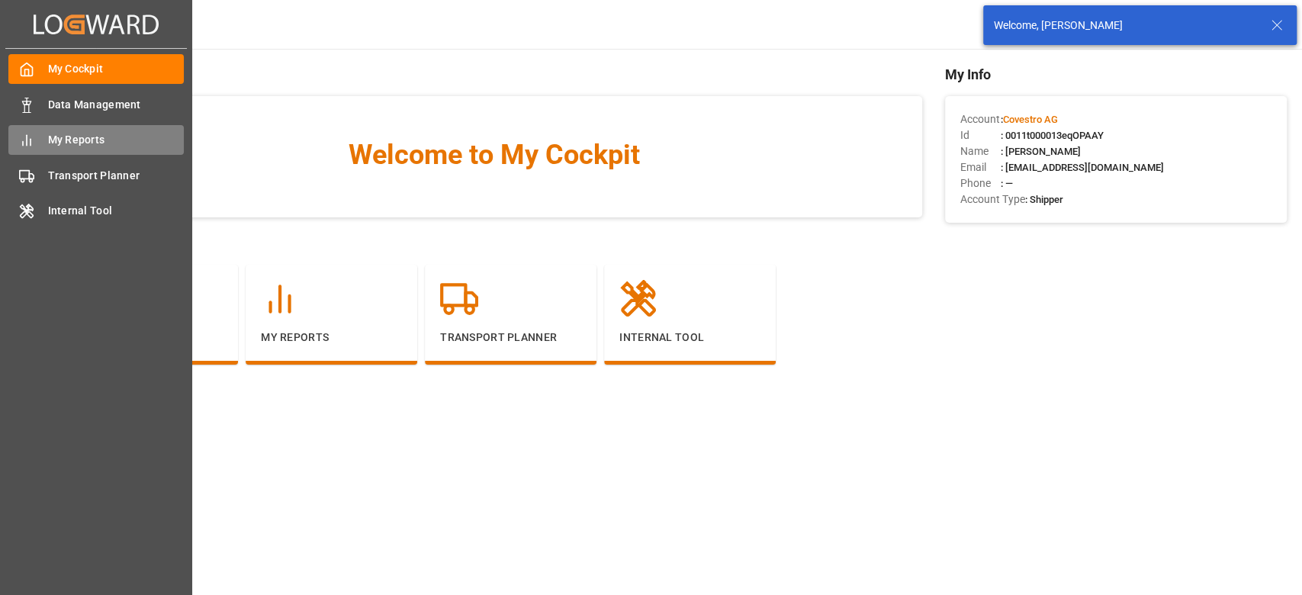
click at [67, 127] on div "My Reports My Reports" at bounding box center [95, 140] width 175 height 30
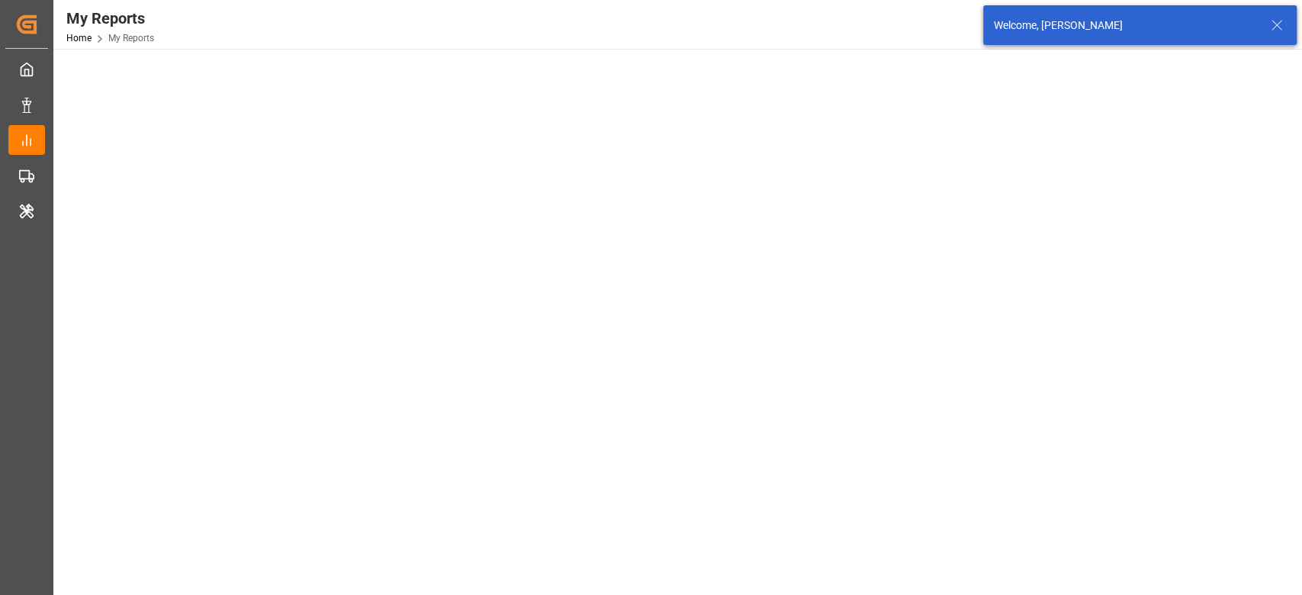
click at [67, 127] on div "© 2025 Logward. All rights reserved. Version 1.1.132 Company Home About Us Part…" at bounding box center [676, 527] width 1246 height 957
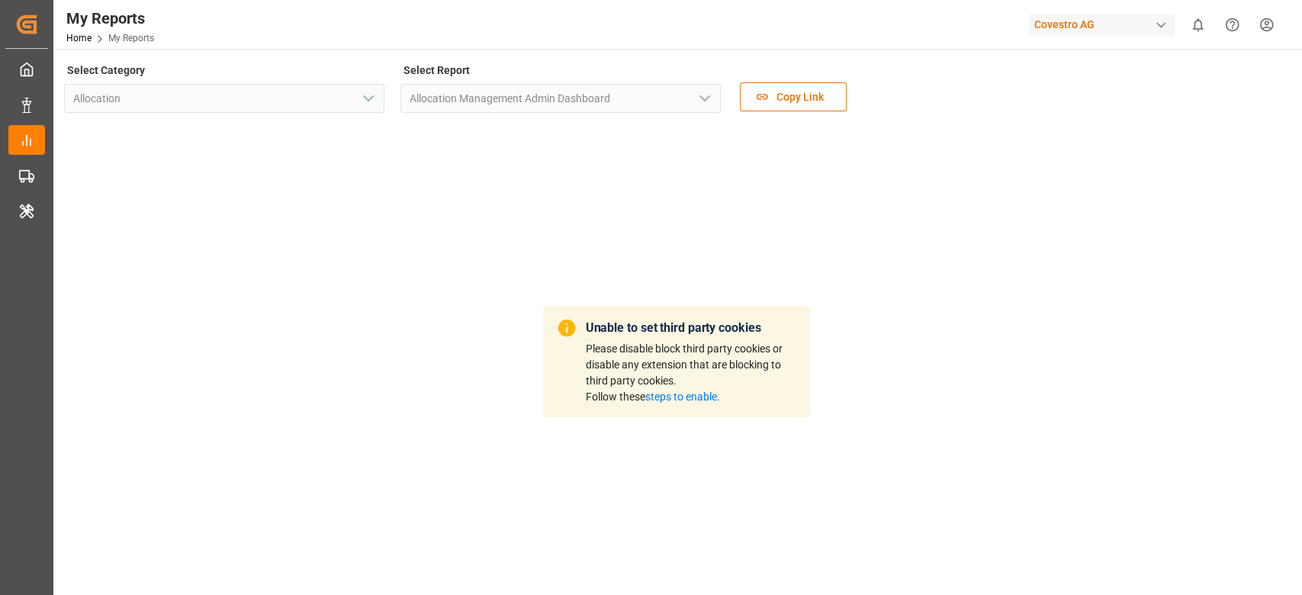
click at [272, 204] on div "Unable to set third party cookies Please disable block third party cookies or d…" at bounding box center [676, 362] width 1225 height 476
click at [669, 400] on link "steps to enable." at bounding box center [683, 397] width 75 height 12
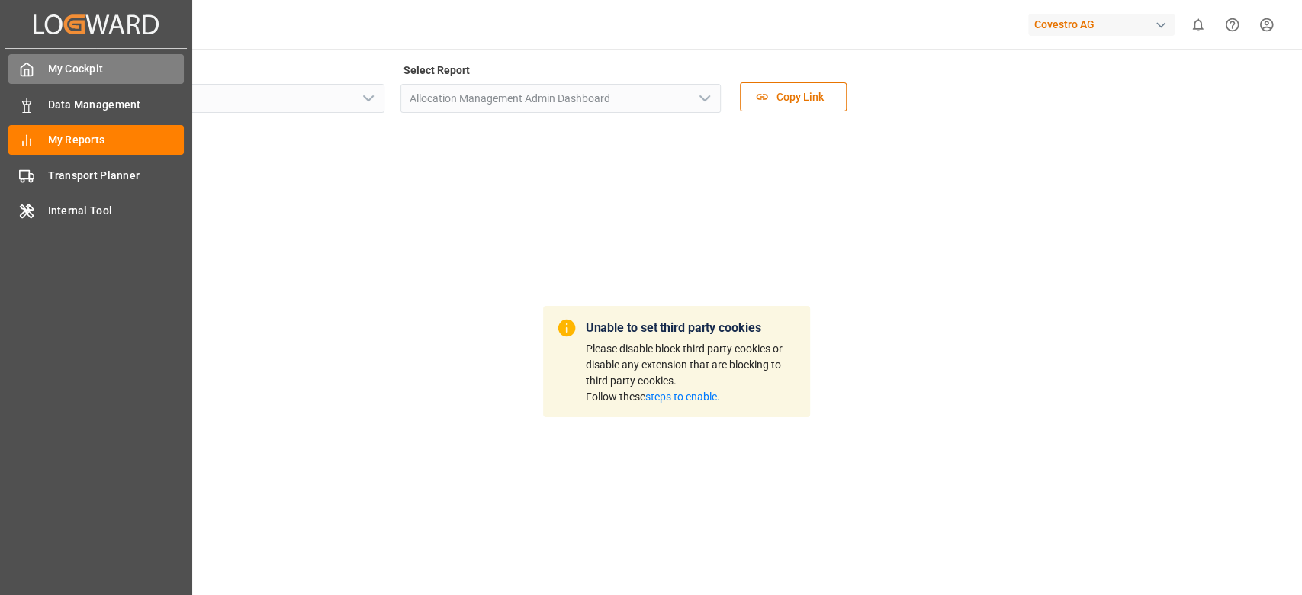
click at [37, 82] on div "My Cockpit My Cockpit" at bounding box center [95, 69] width 175 height 30
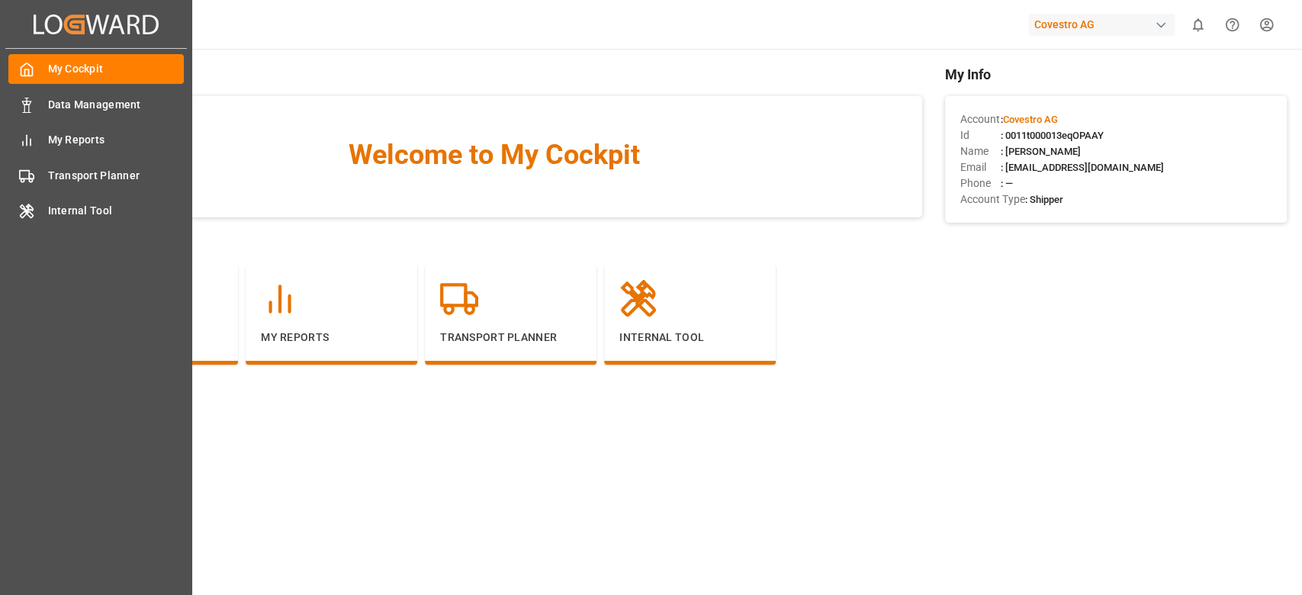
click at [37, 82] on div "My Cockpit My Cockpit" at bounding box center [95, 69] width 175 height 30
click at [67, 143] on span "My Reports" at bounding box center [116, 140] width 137 height 16
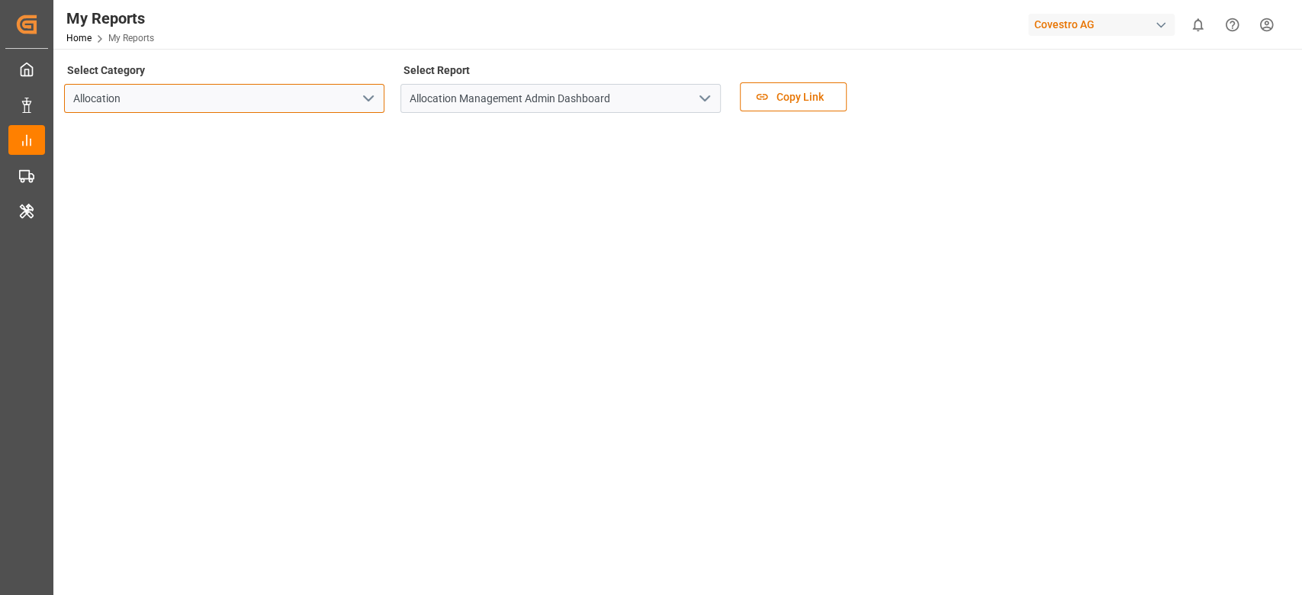
click at [222, 102] on input "Allocation" at bounding box center [224, 98] width 320 height 29
click at [571, 120] on div "Select Report Allocation Management Admin Dashboard" at bounding box center [561, 92] width 320 height 64
click at [633, 95] on input "Allocation Management Admin Dashboard" at bounding box center [561, 98] width 320 height 29
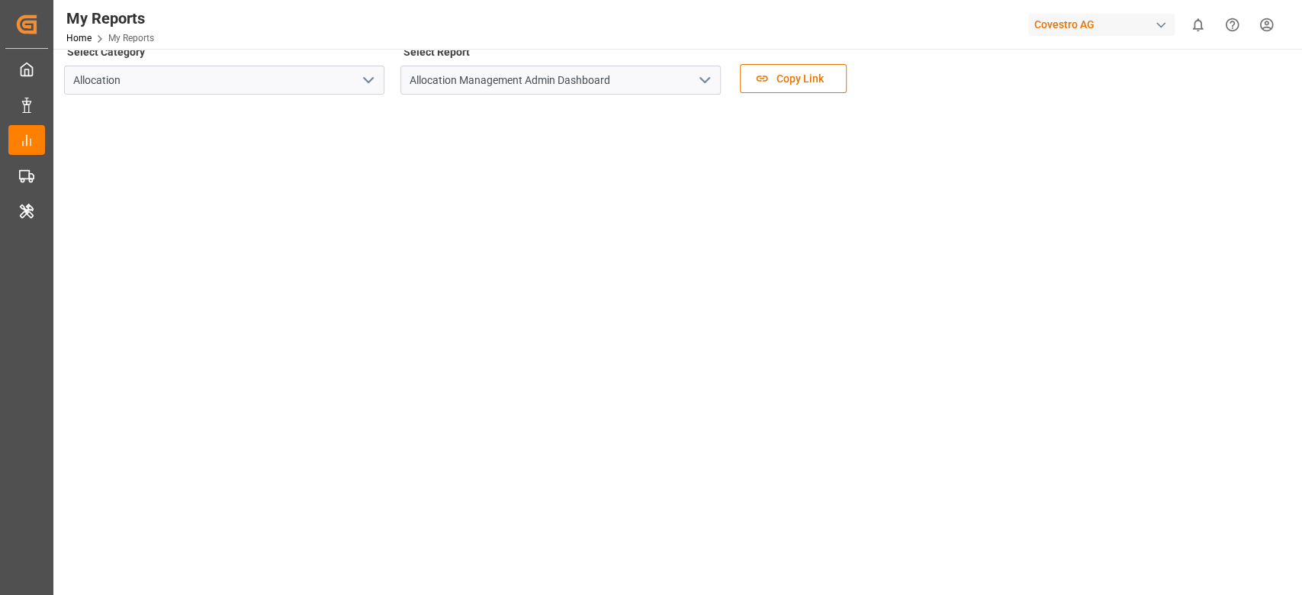
scroll to position [18, 0]
click at [1089, 27] on div "Covestro AG" at bounding box center [1102, 25] width 146 height 22
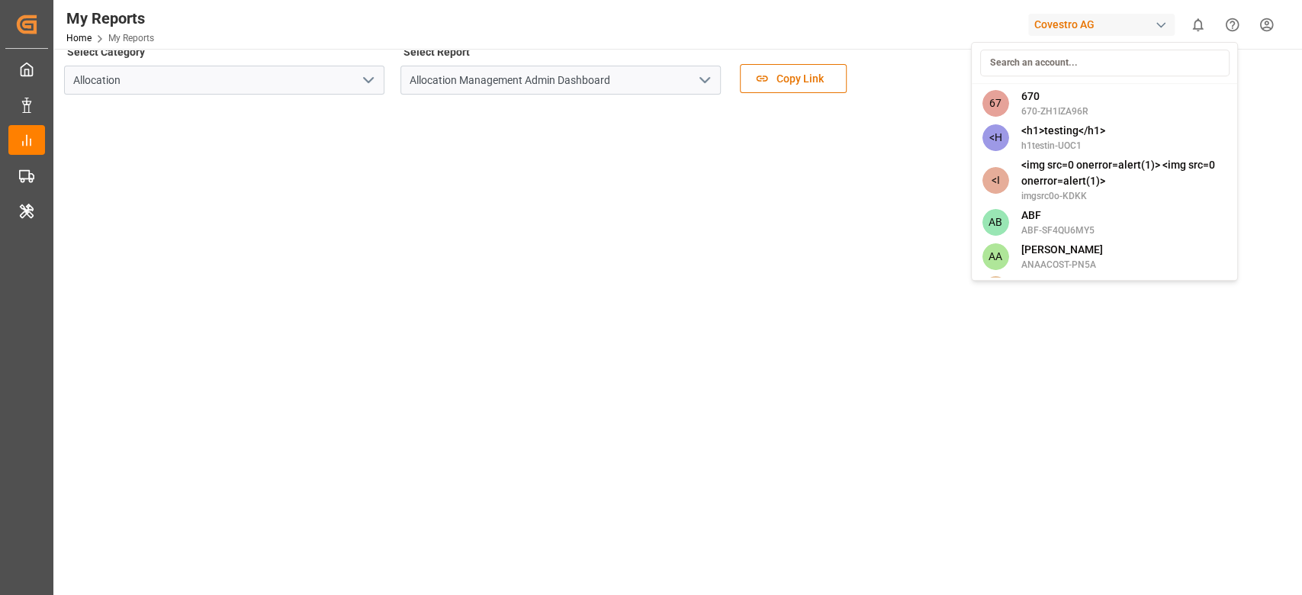
click at [1038, 64] on input at bounding box center [1105, 63] width 250 height 27
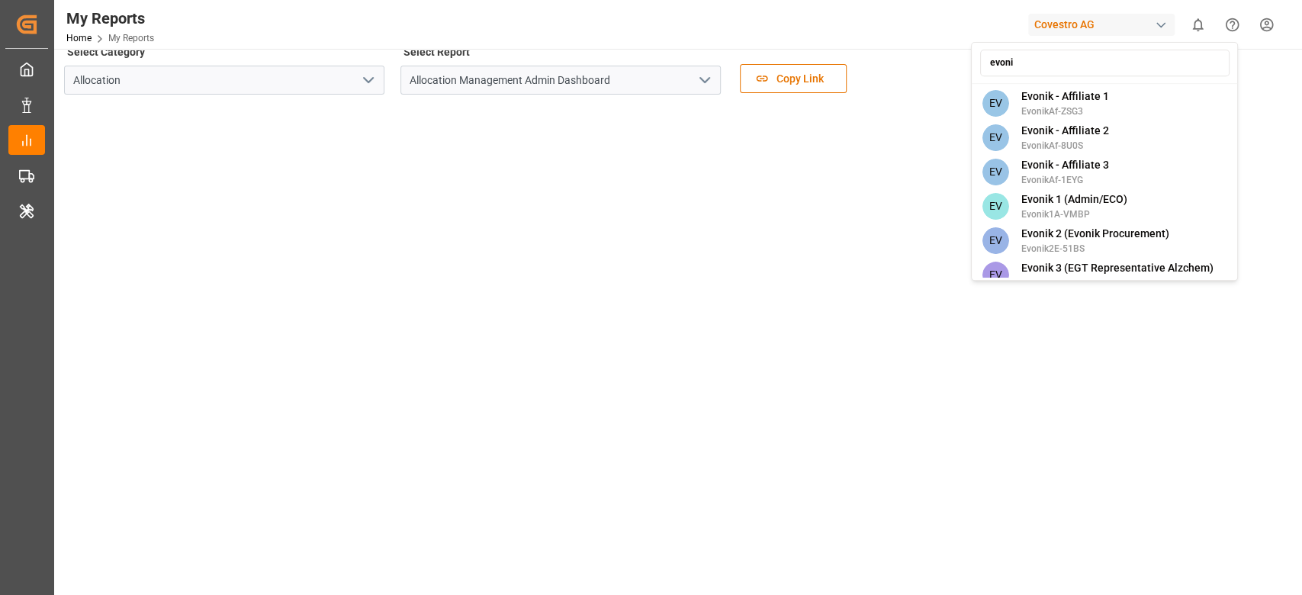
type input "evonik"
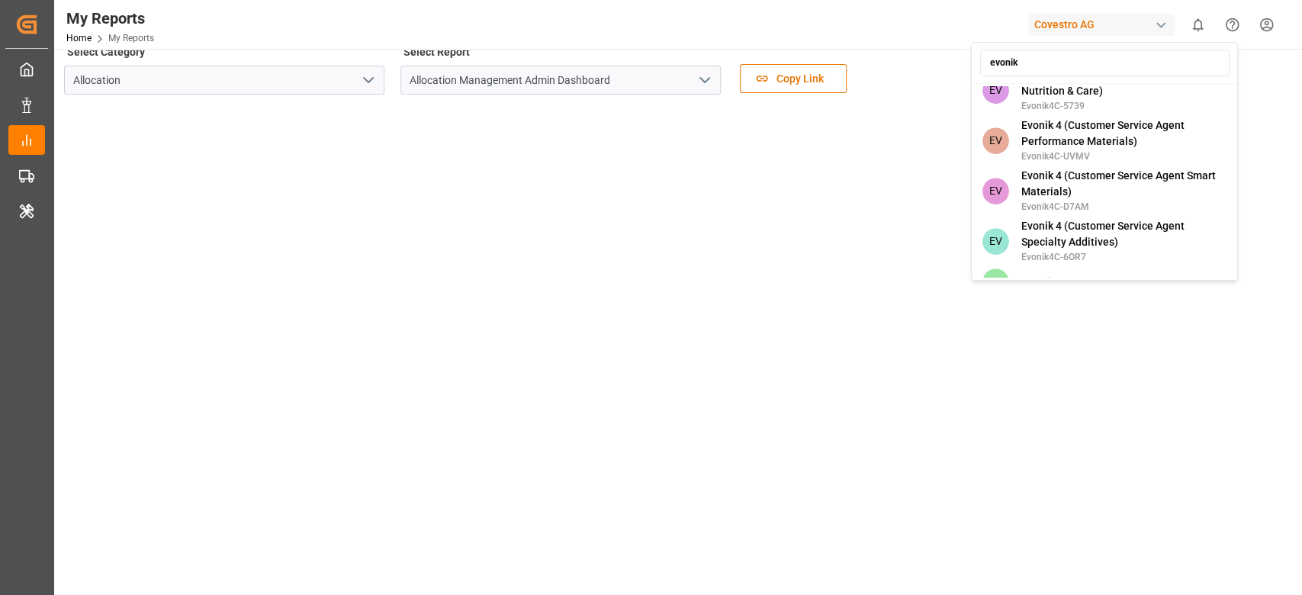
scroll to position [639, 0]
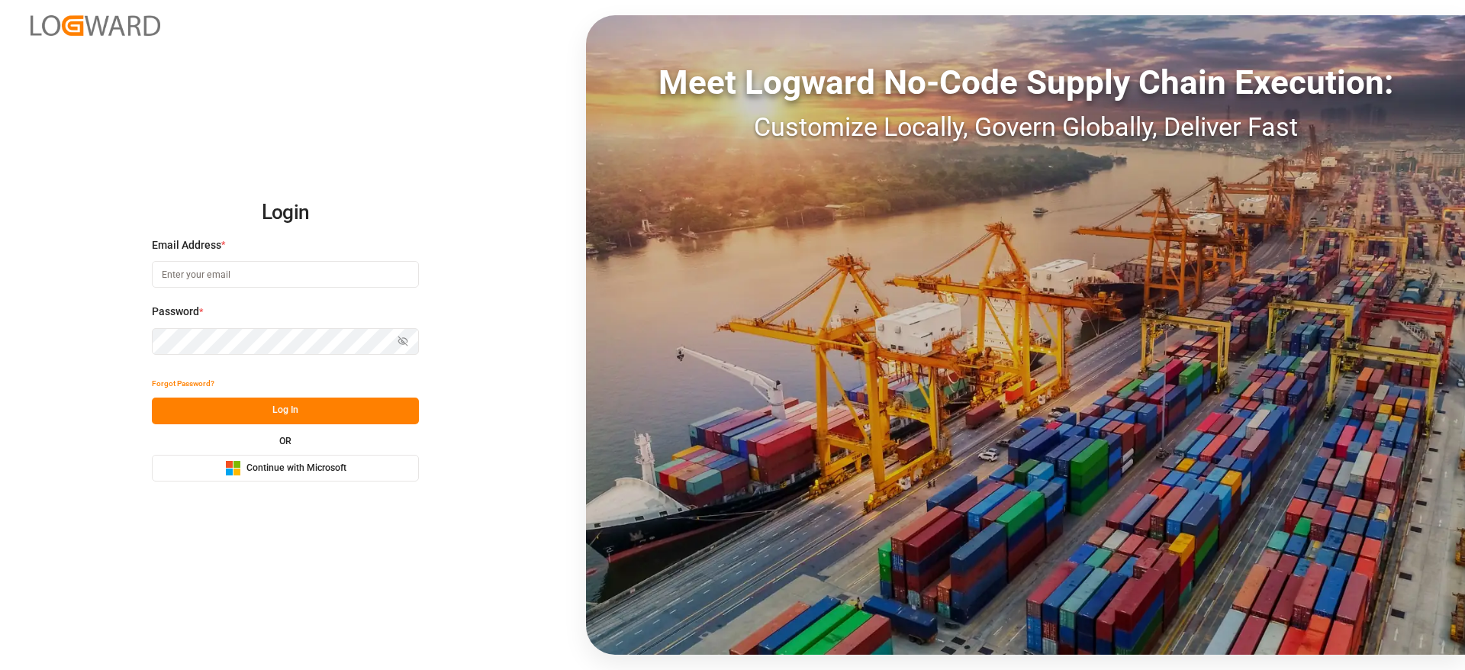
click at [290, 470] on span "Continue with Microsoft" at bounding box center [296, 469] width 100 height 14
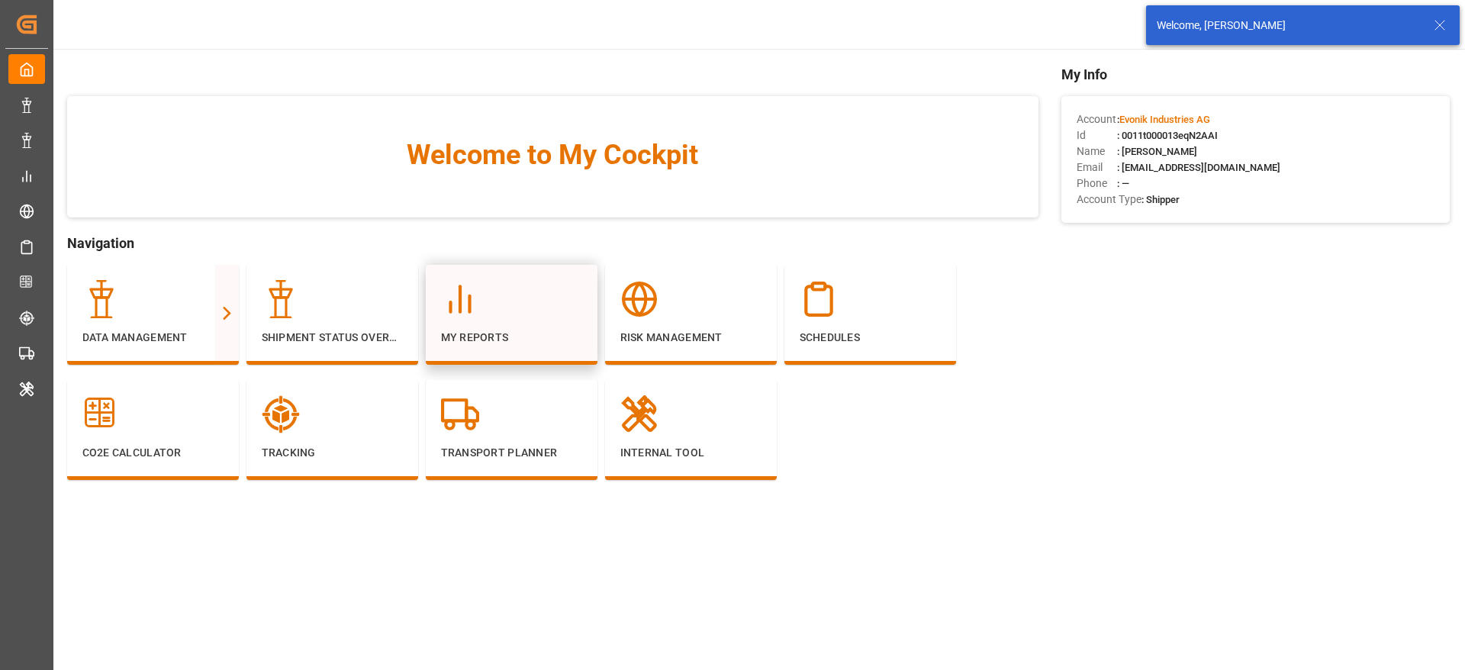
click at [478, 302] on icon at bounding box center [460, 299] width 38 height 38
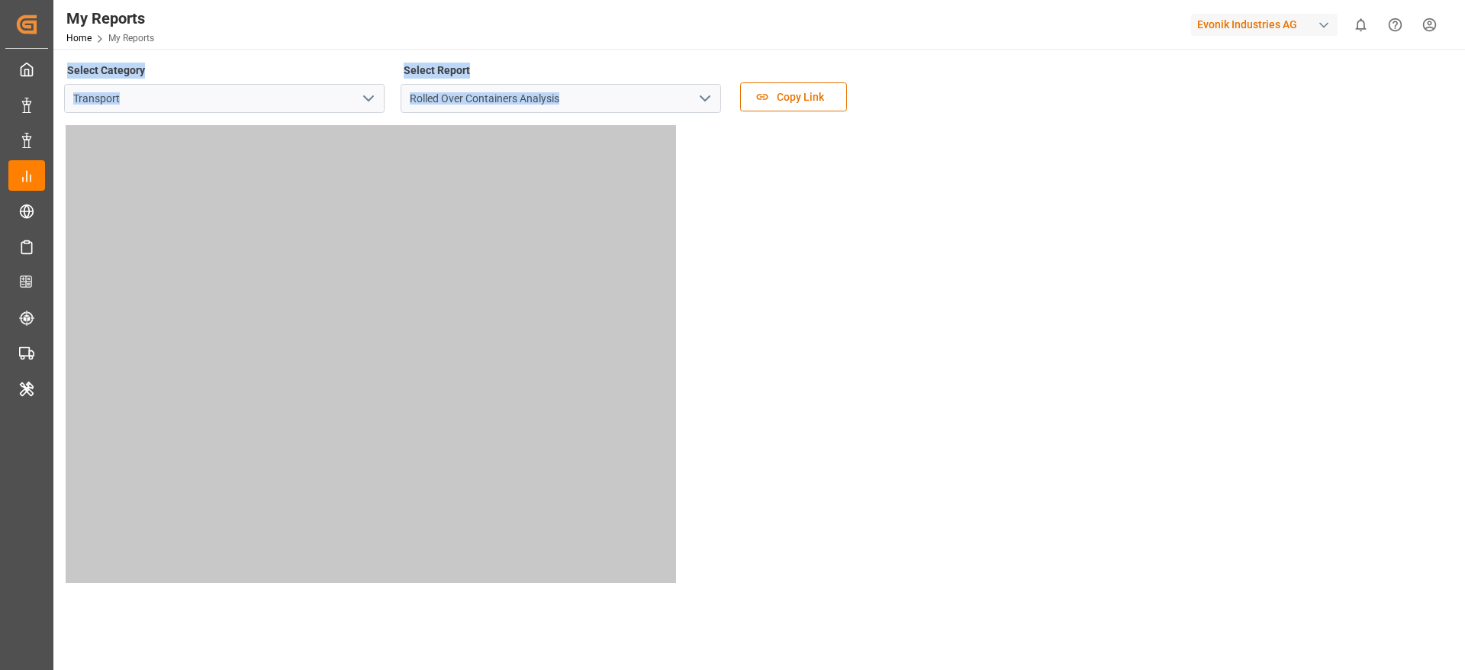
click at [369, 101] on icon "open menu" at bounding box center [368, 98] width 18 height 18
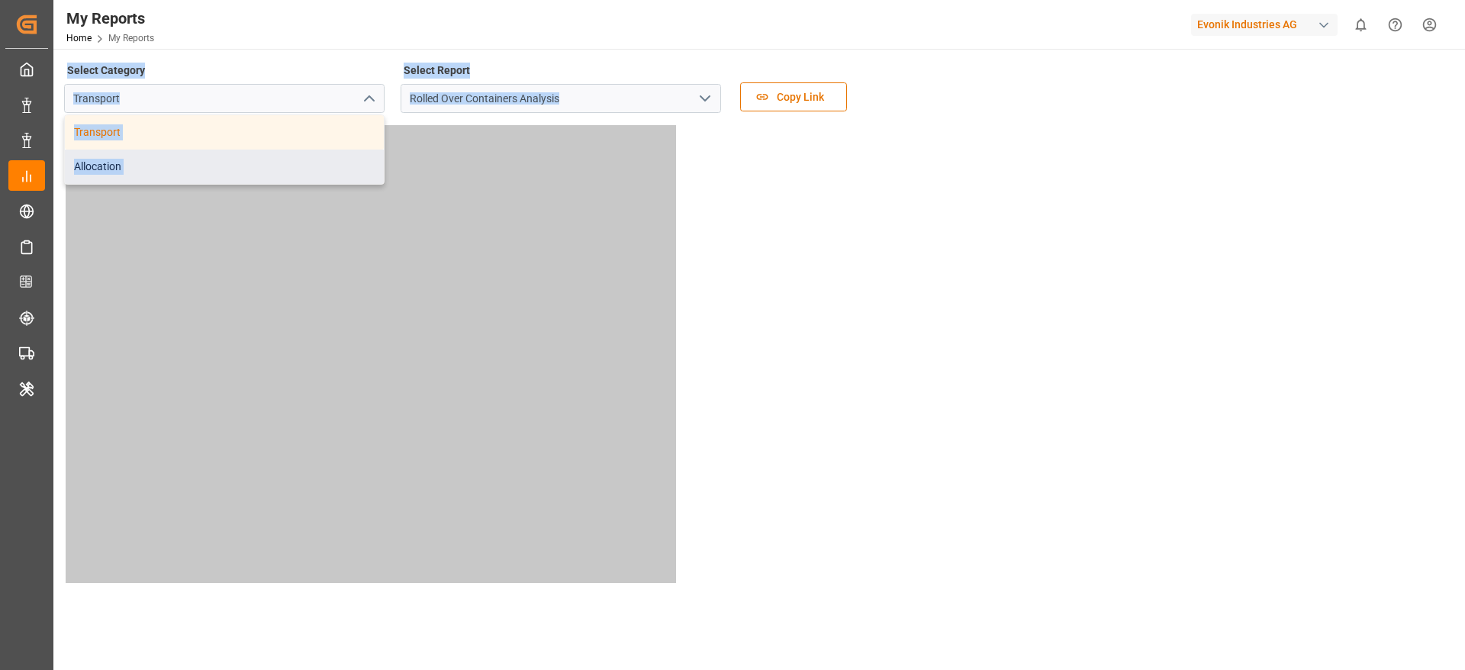
click at [256, 176] on div "Allocation" at bounding box center [224, 167] width 319 height 34
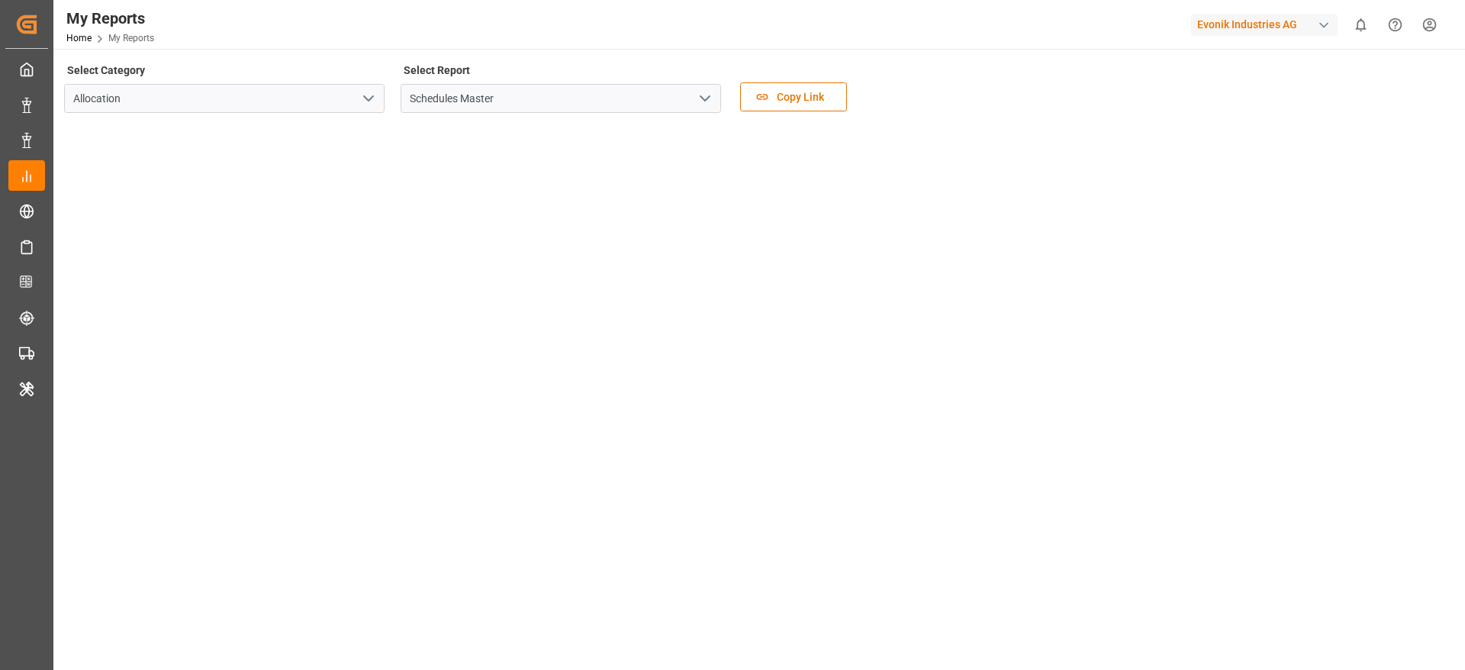
click at [698, 104] on icon "open menu" at bounding box center [705, 98] width 18 height 18
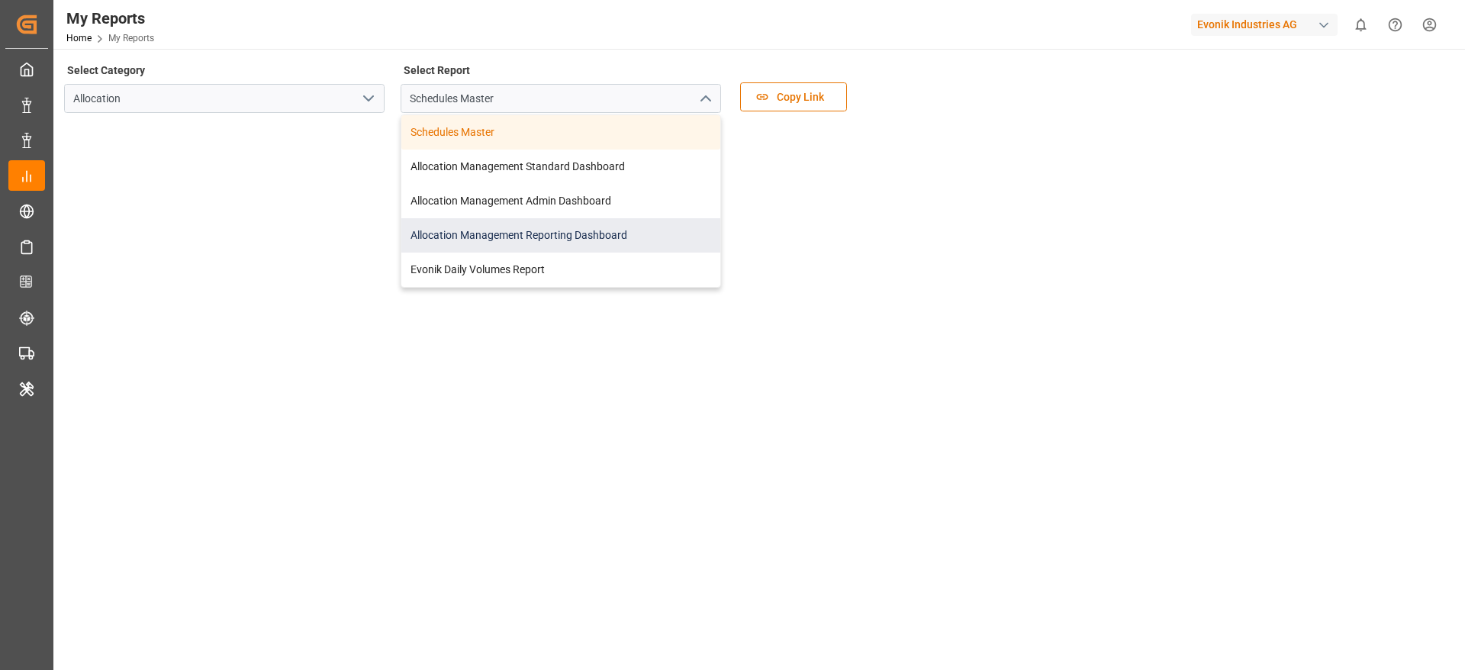
click at [555, 235] on div "Allocation Management Reporting Dashboard" at bounding box center [560, 235] width 319 height 34
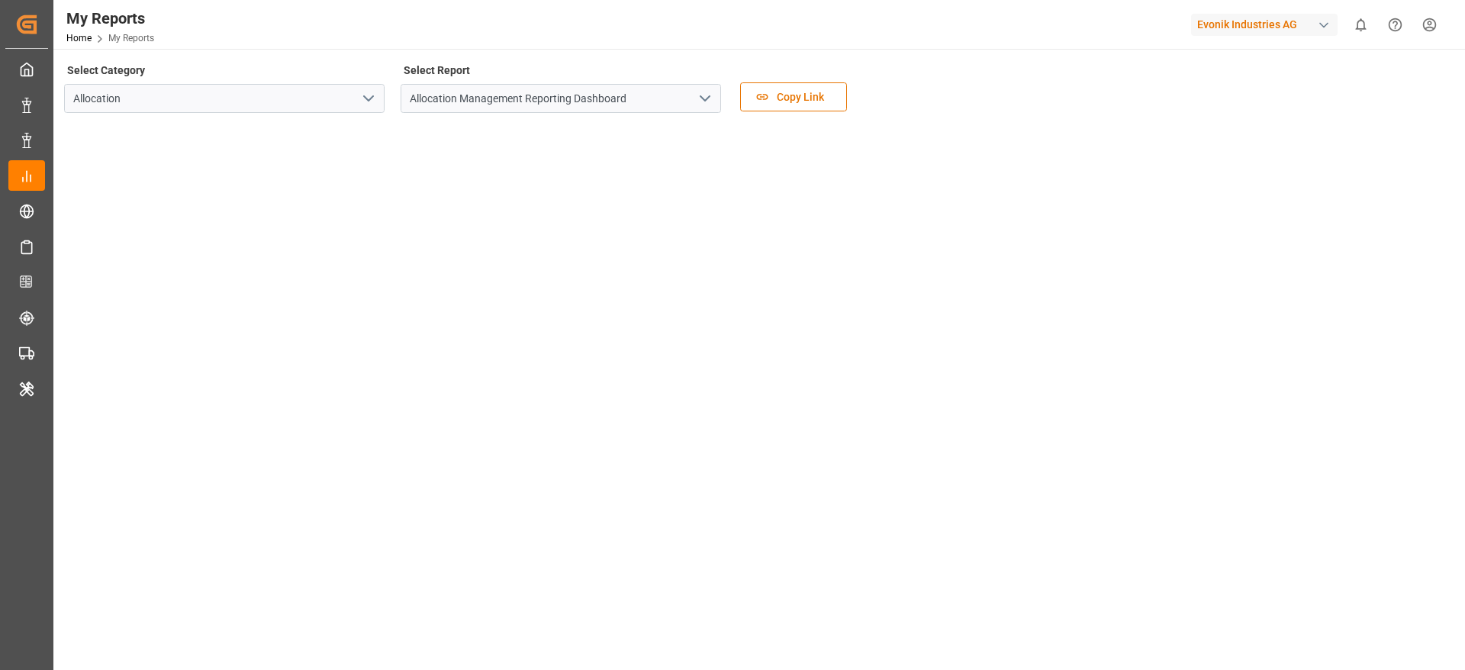
click at [703, 97] on icon "open menu" at bounding box center [705, 98] width 18 height 18
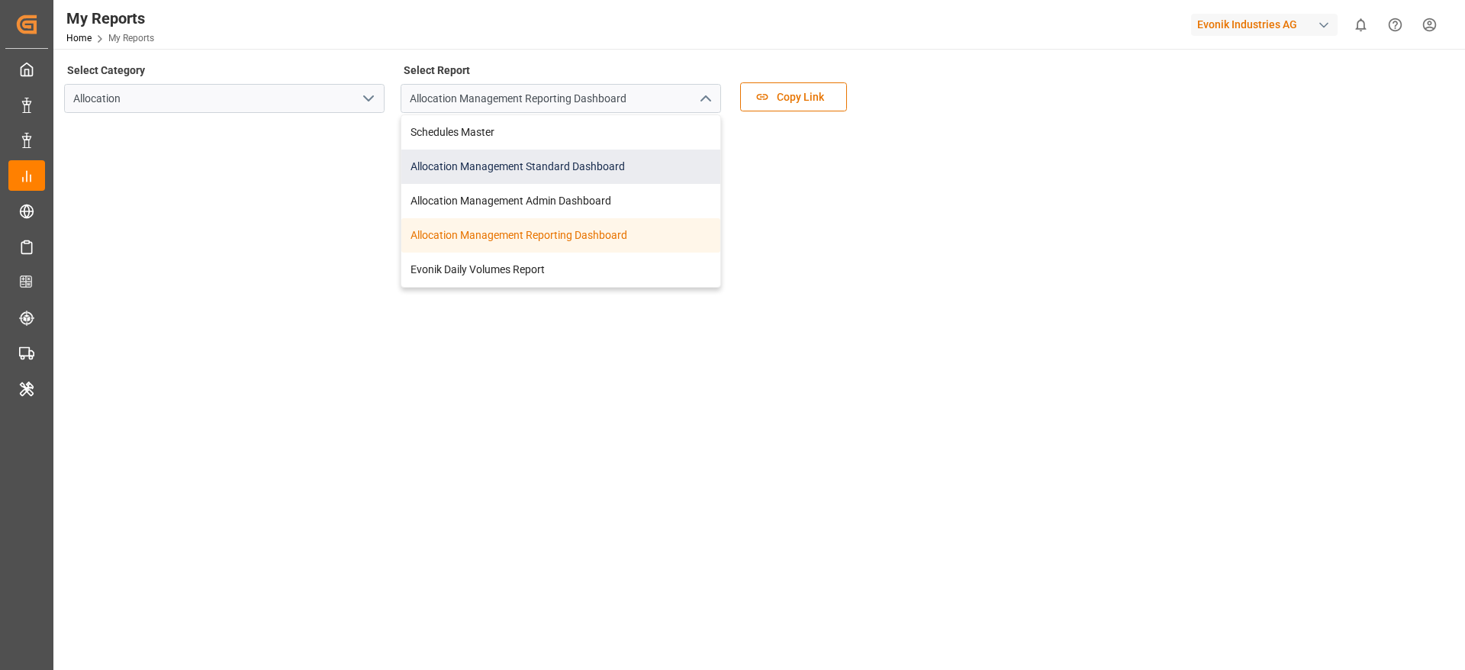
click at [620, 175] on div "Allocation Management Standard Dashboard" at bounding box center [560, 167] width 319 height 34
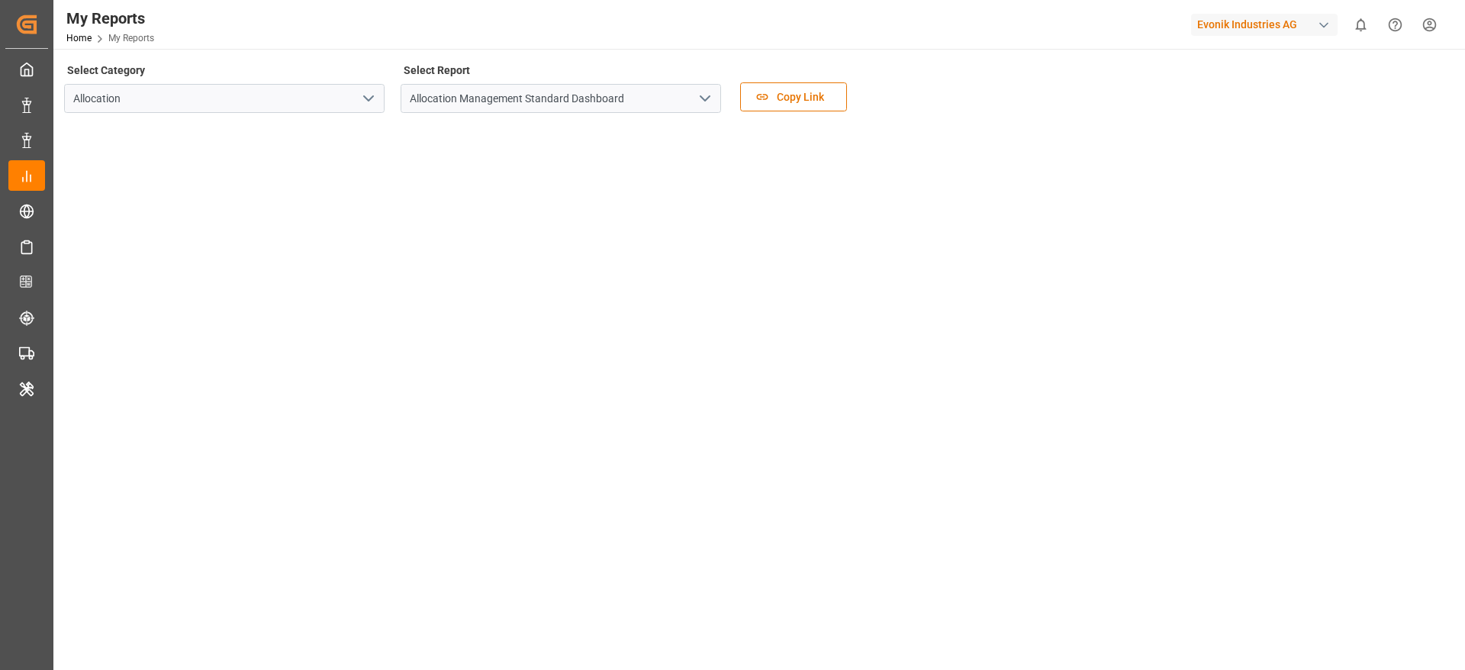
scroll to position [41, 0]
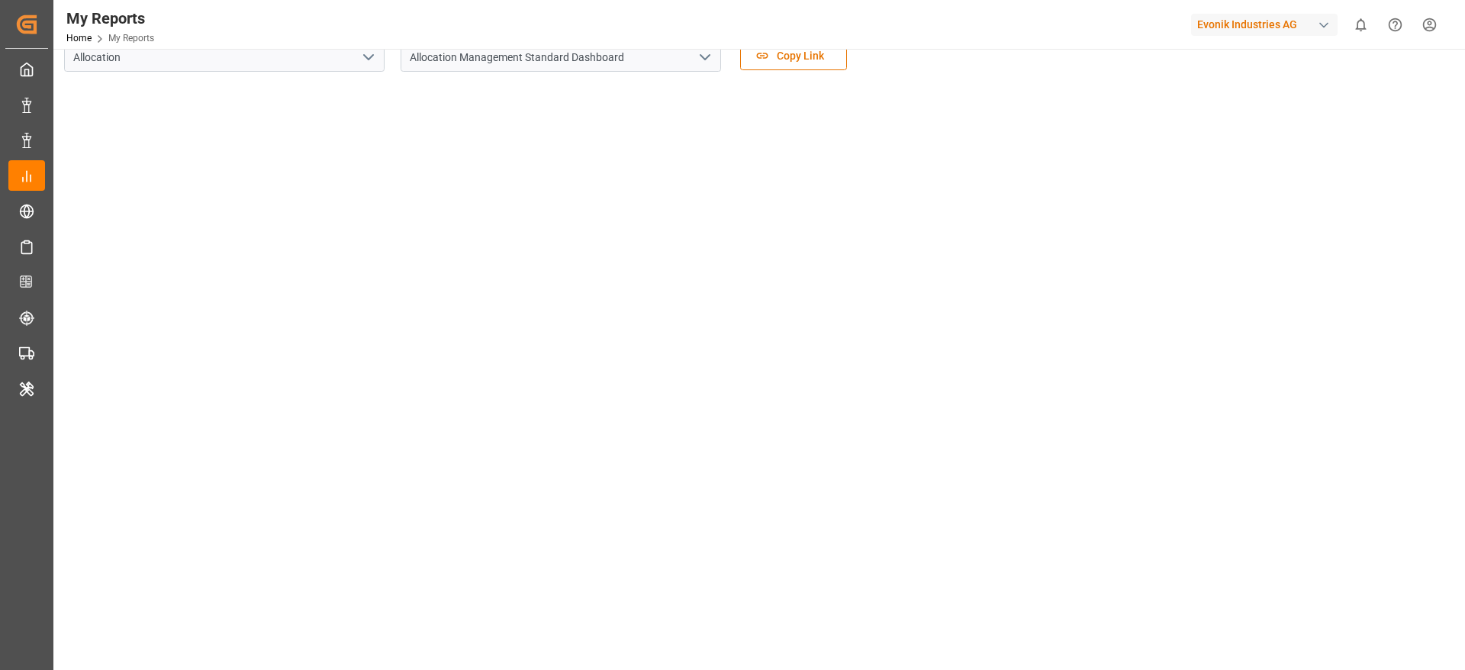
click at [1244, 32] on div "Evonik Industries AG" at bounding box center [1264, 25] width 146 height 22
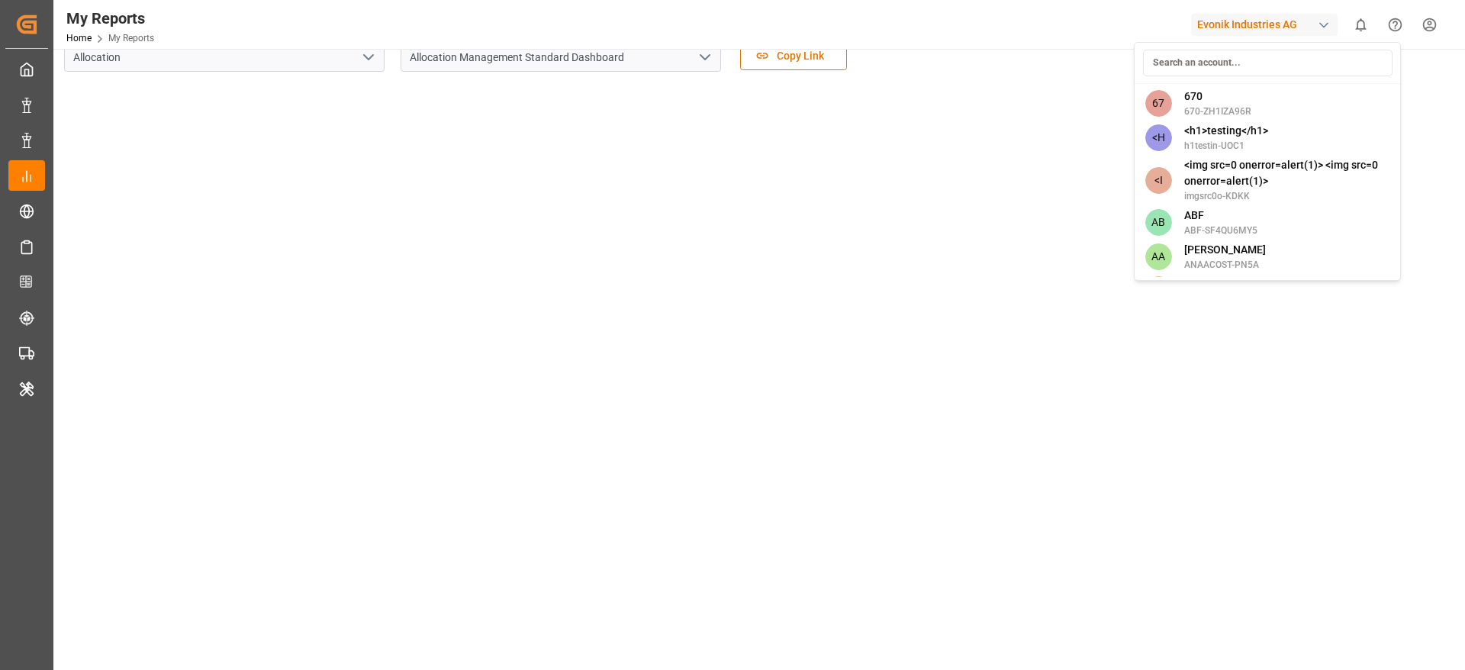
click at [1190, 67] on input at bounding box center [1268, 63] width 250 height 27
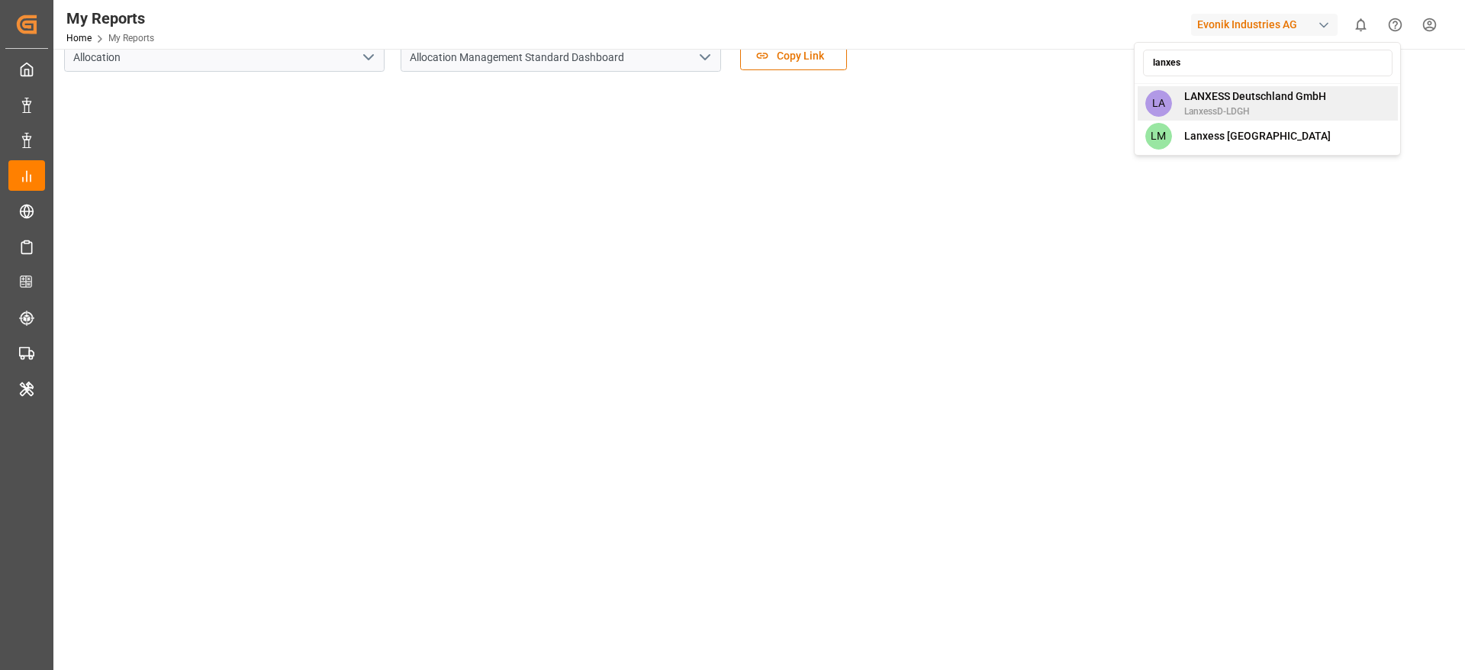
type input "lanxes"
click at [1248, 93] on span "LANXESS Deutschland GmbH" at bounding box center [1255, 97] width 142 height 16
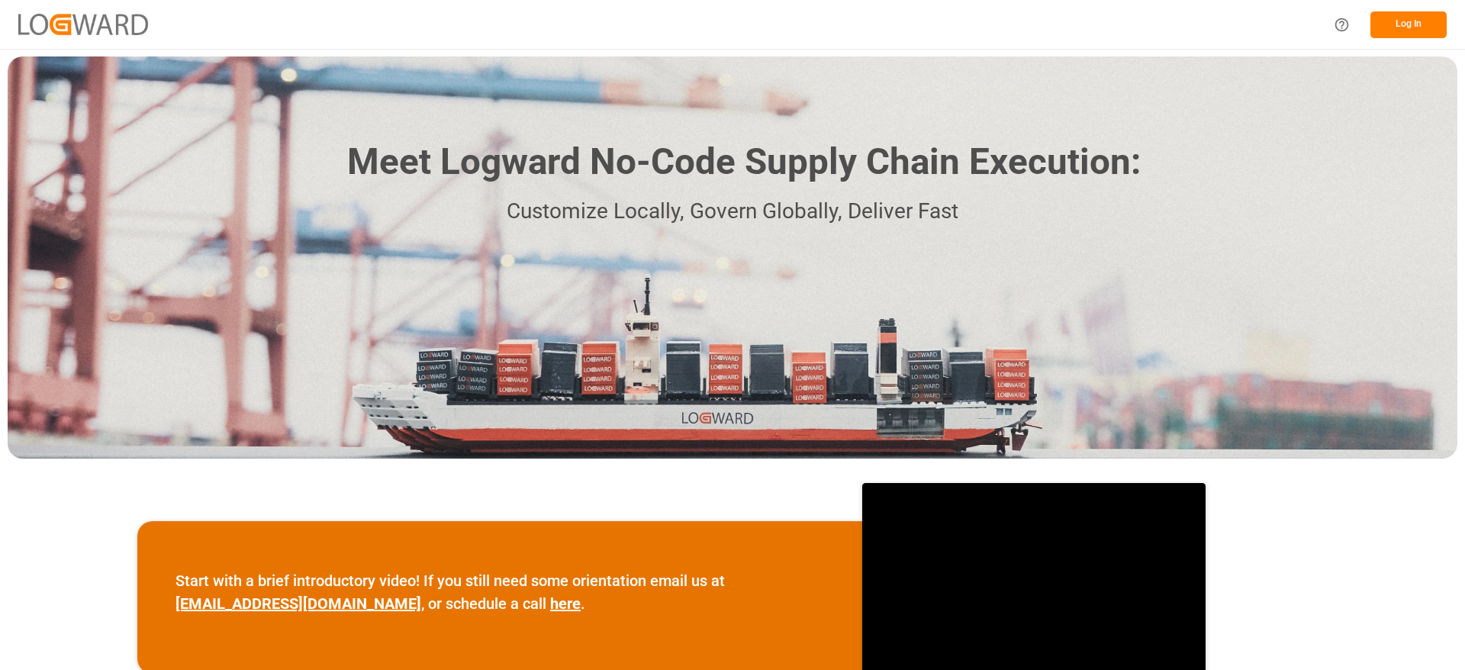
click at [1403, 5] on div "Log In" at bounding box center [732, 24] width 1465 height 49
click at [1393, 33] on button "Log In" at bounding box center [1408, 24] width 76 height 27
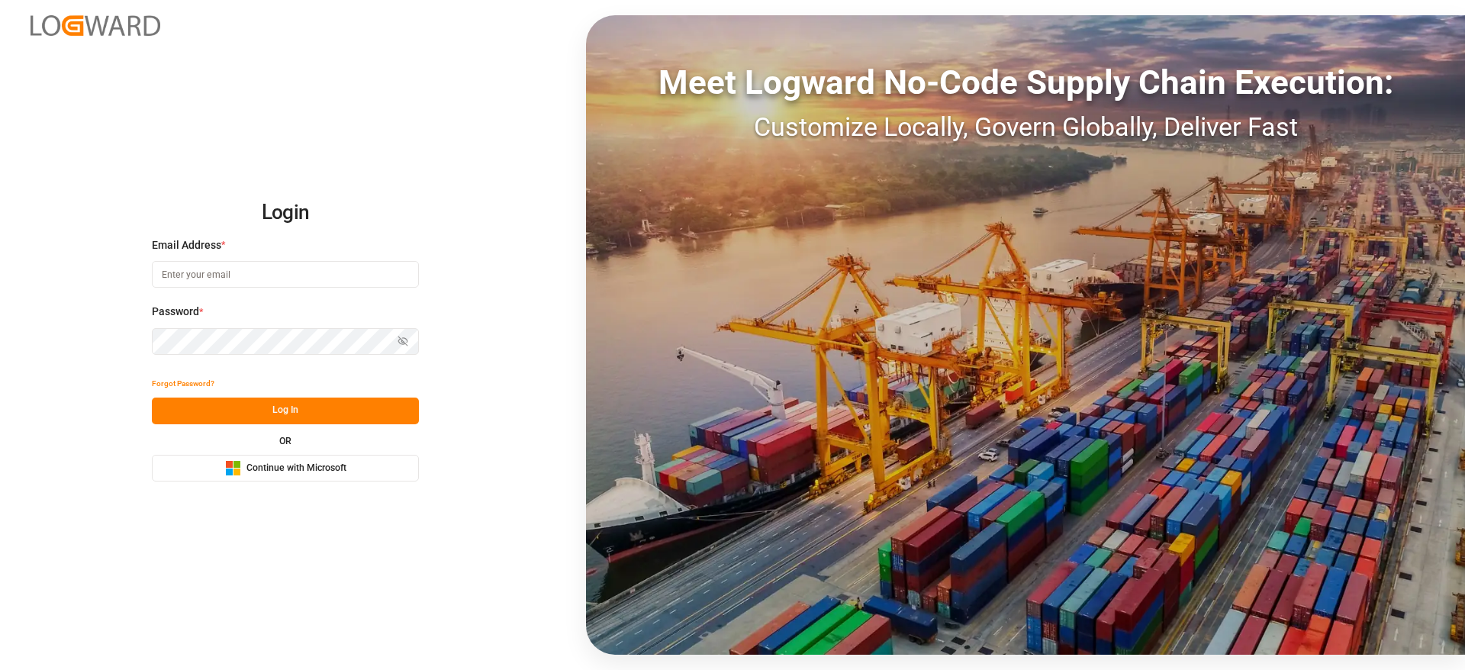
click at [328, 476] on button "Microsoft Logo Continue with Microsoft" at bounding box center [285, 468] width 267 height 27
